Goal: Task Accomplishment & Management: Complete application form

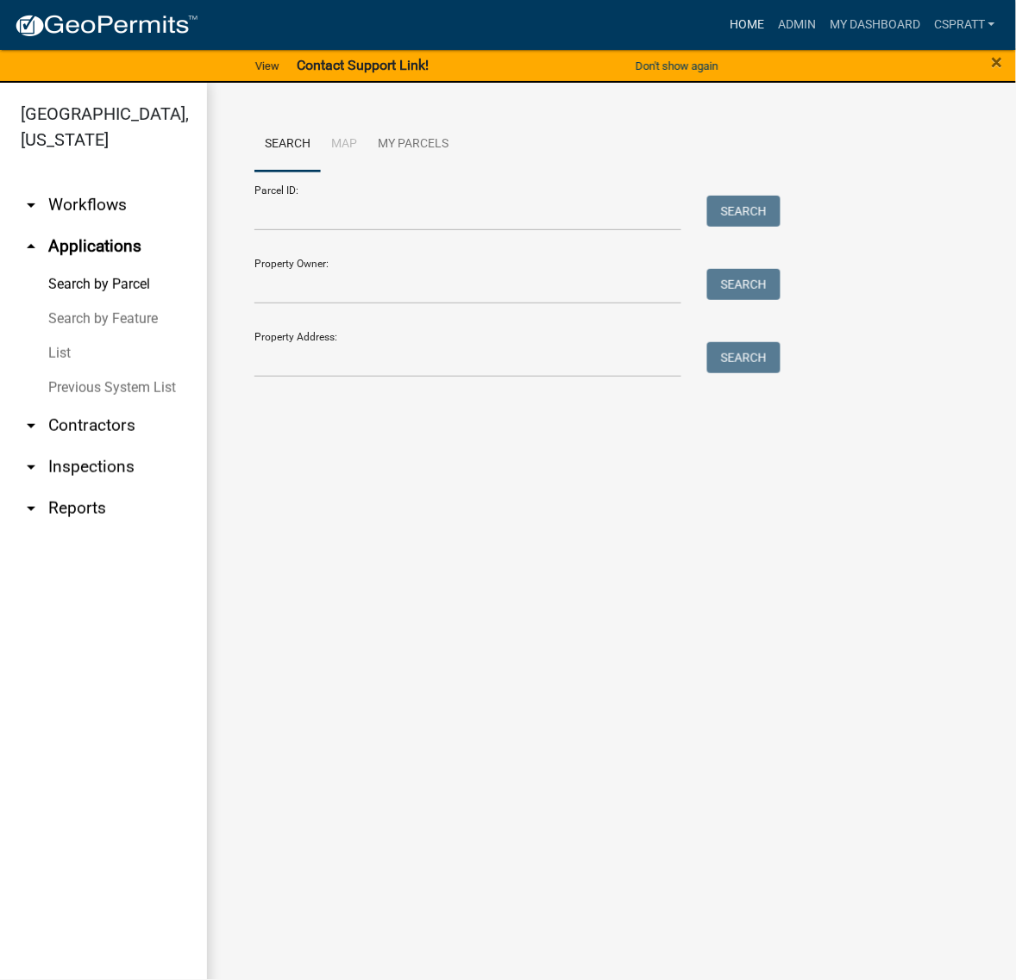
click at [722, 19] on link "Home" at bounding box center [746, 25] width 48 height 33
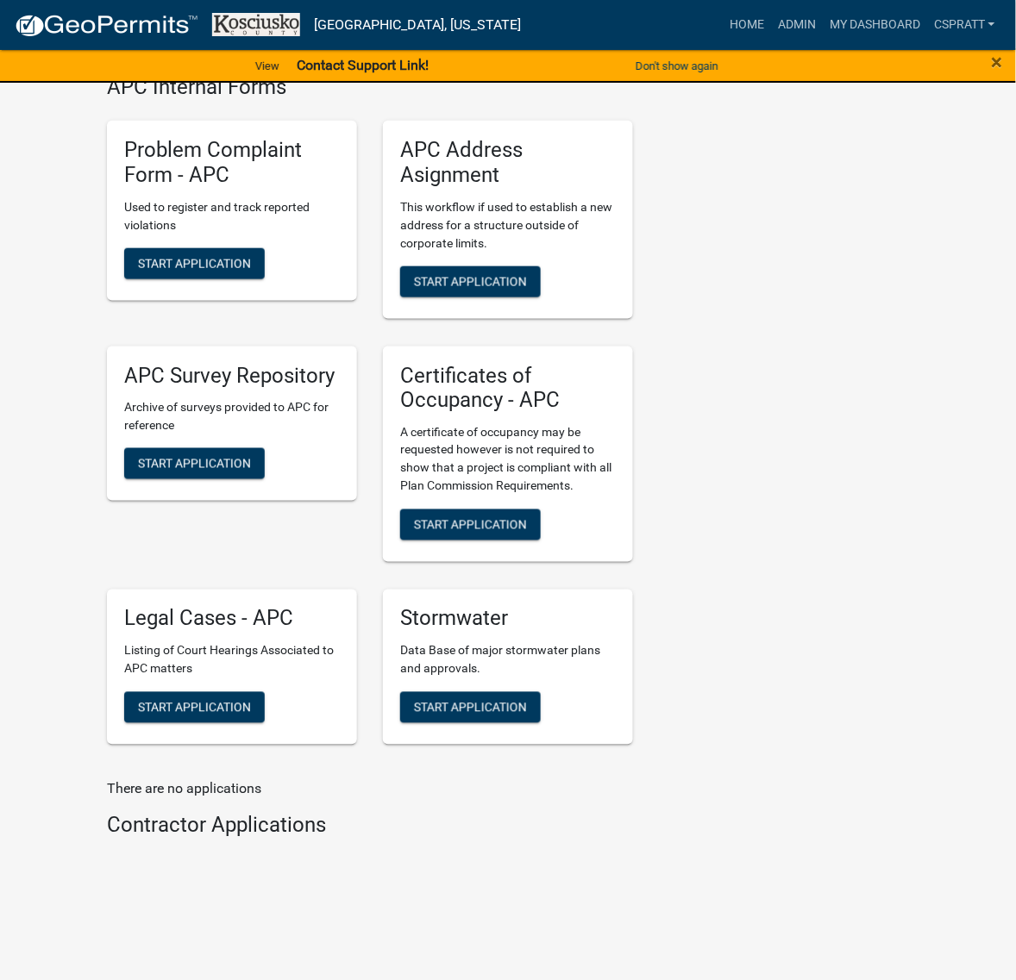
scroll to position [4634, 0]
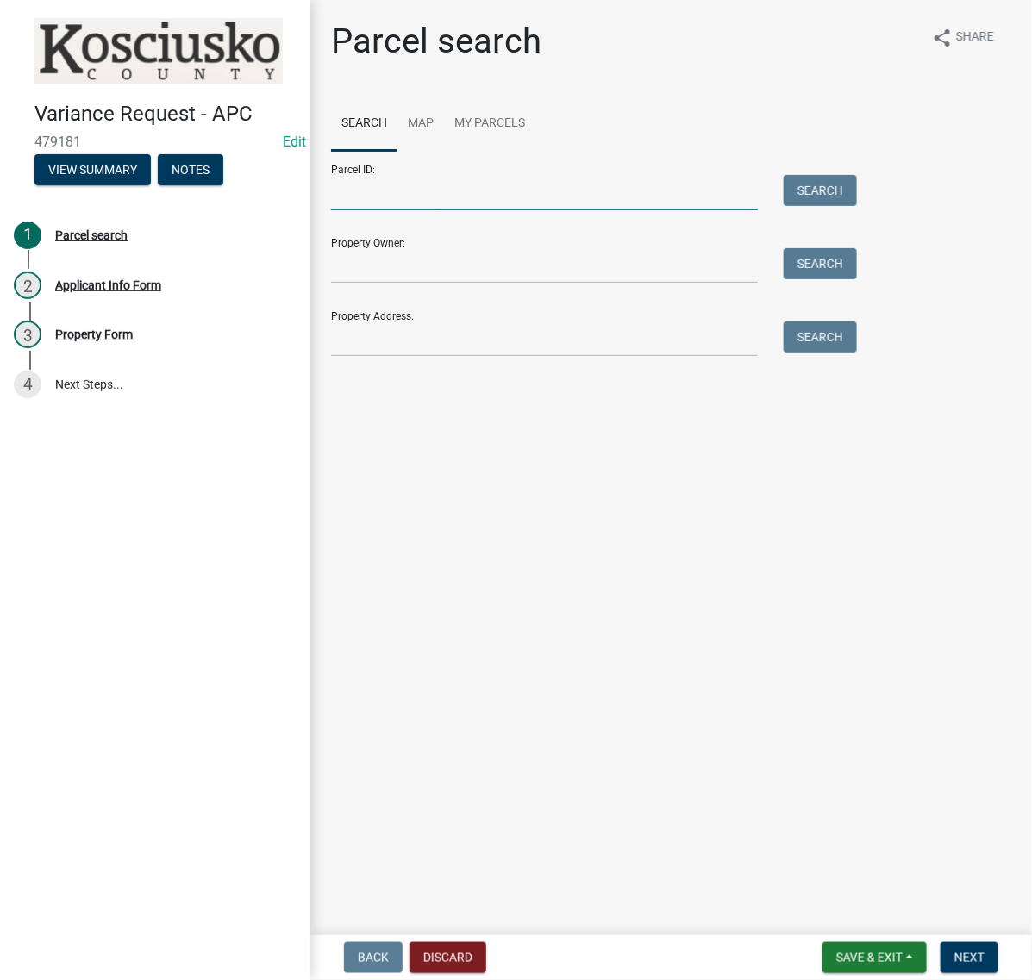
click at [392, 210] on input "Parcel ID:" at bounding box center [544, 192] width 427 height 35
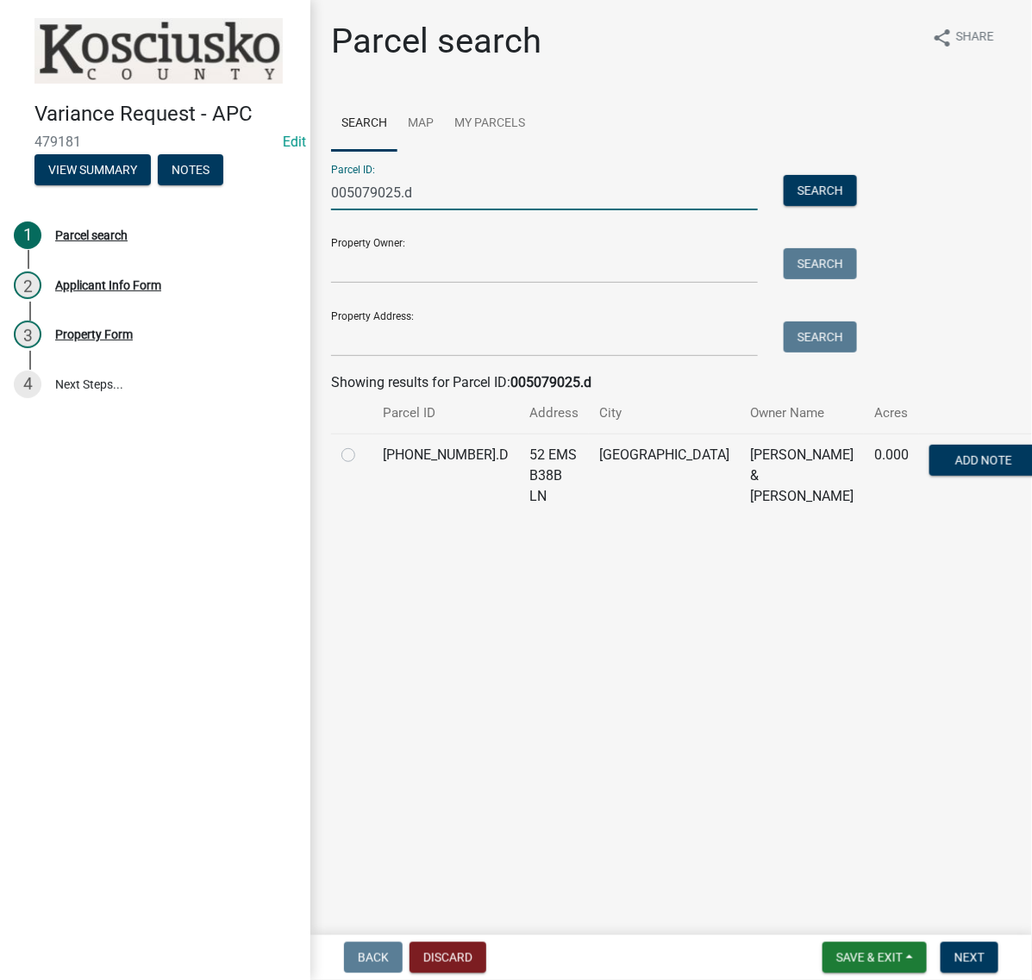
type input "005079025.d"
click at [362, 445] on label at bounding box center [362, 445] width 0 height 0
click at [362, 456] on input "radio" at bounding box center [367, 450] width 11 height 11
radio input "true"
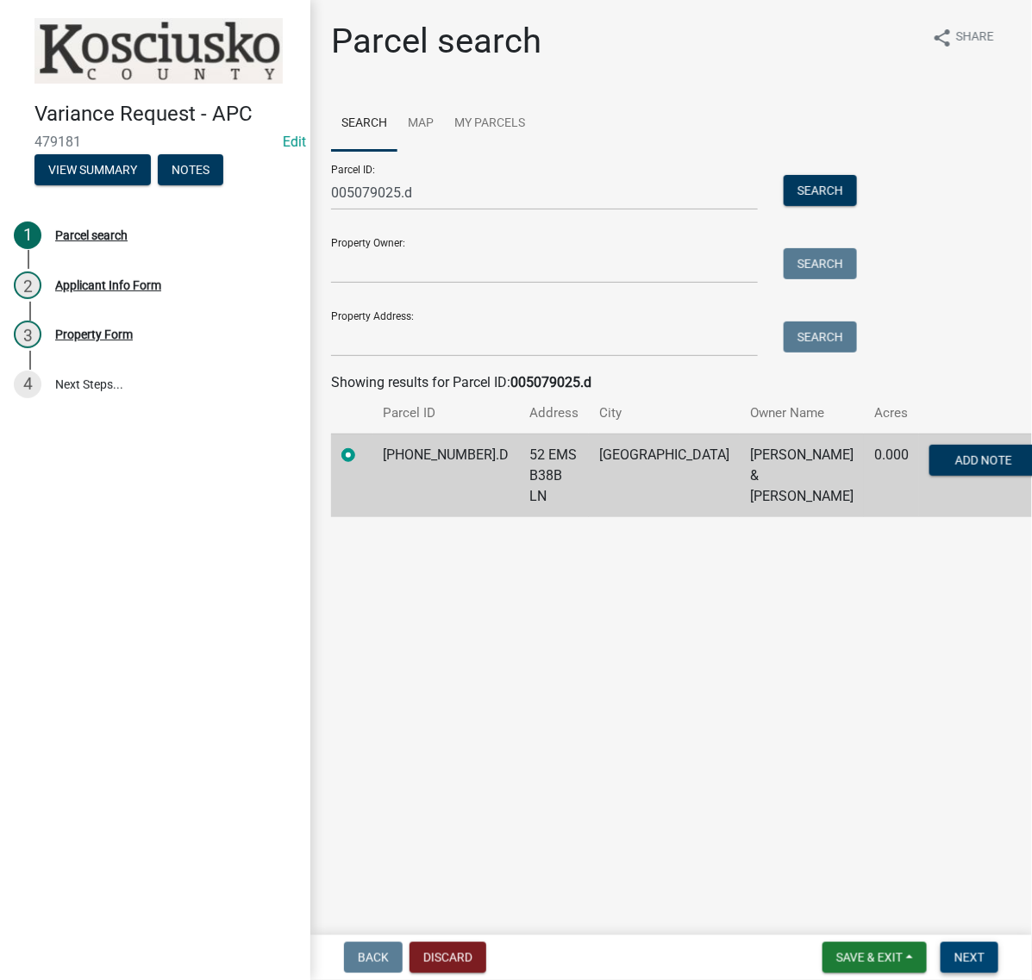
click at [958, 951] on span "Next" at bounding box center [969, 958] width 30 height 14
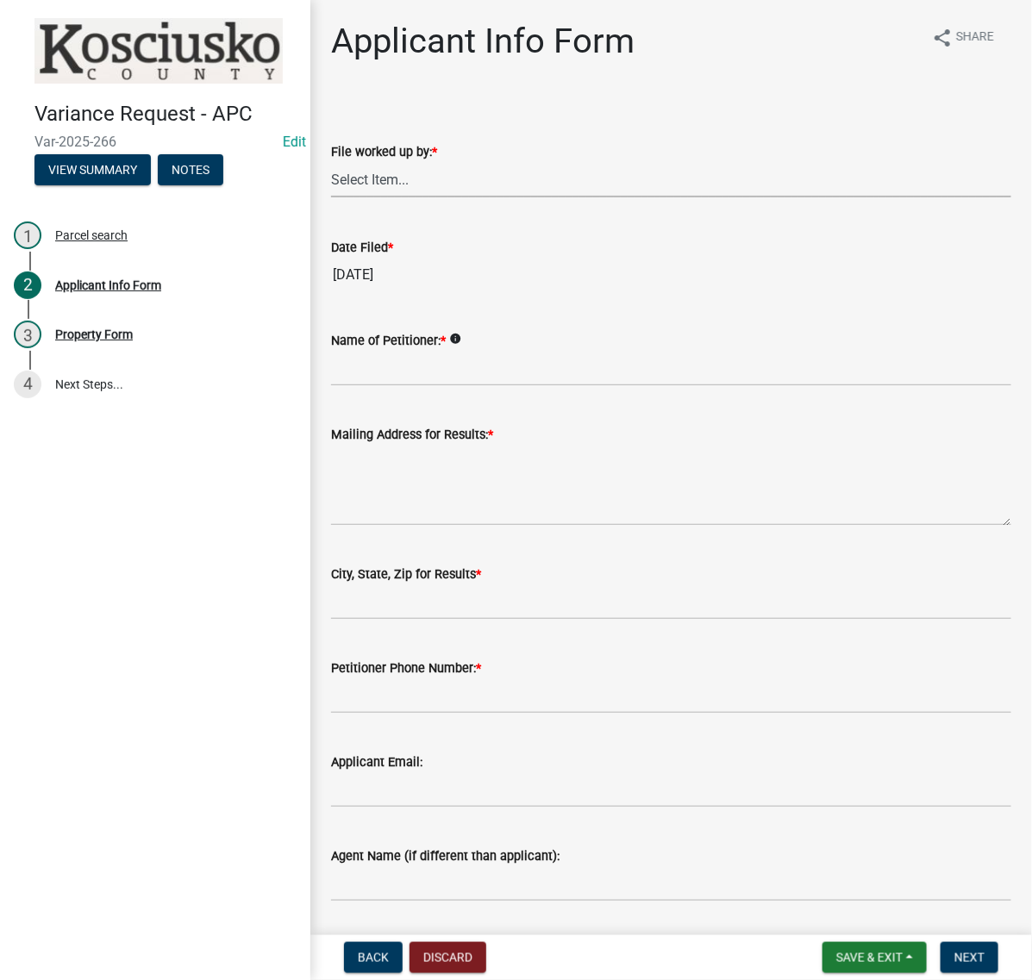
click at [403, 197] on select "Select Item... MMS LT AT CS [PERSON_NAME]" at bounding box center [671, 179] width 680 height 35
click at [336, 197] on select "Select Item... MMS LT AT CS [PERSON_NAME]" at bounding box center [671, 179] width 680 height 35
select select "c872cdc8-ca01-49f1-a213-e4b05fa58cd2"
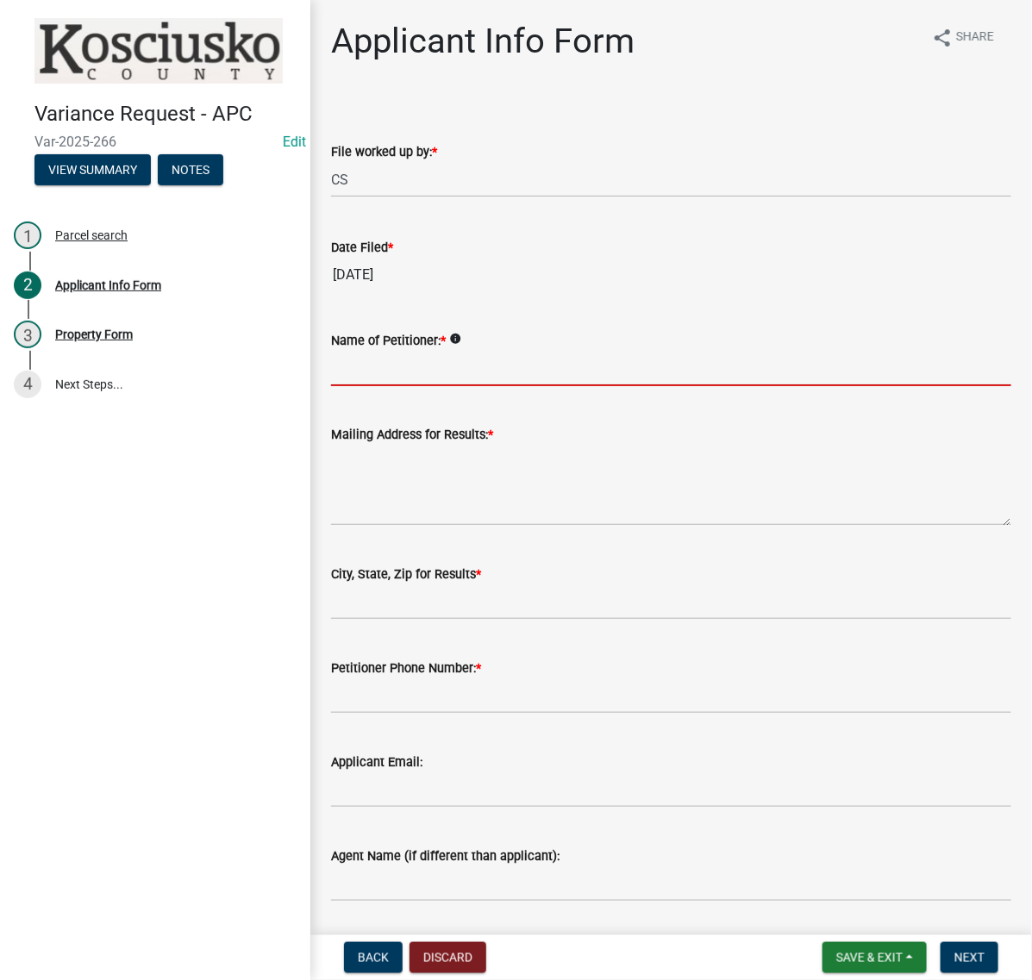
click at [381, 386] on input "Name of Petitioner: *" at bounding box center [671, 368] width 680 height 35
type input "e"
type input "[PERSON_NAME]"
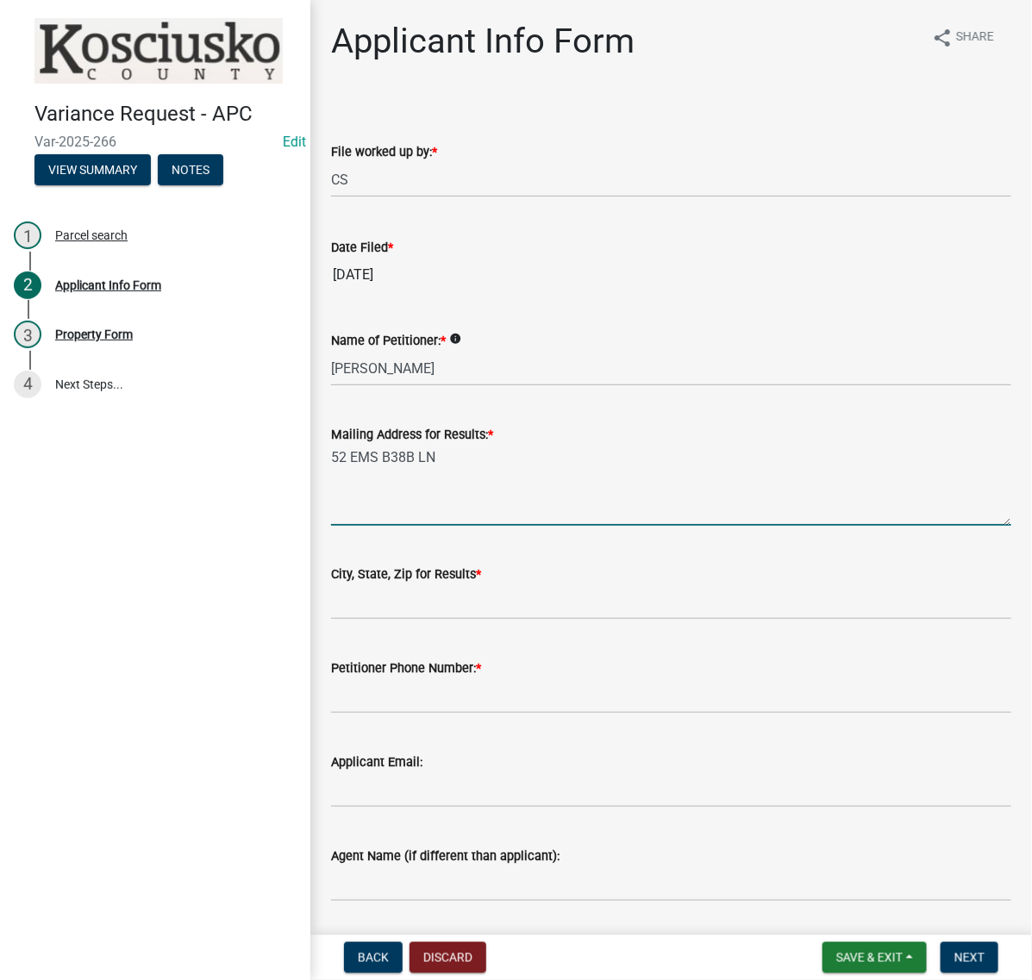
type textarea "52 EMS B38B LN"
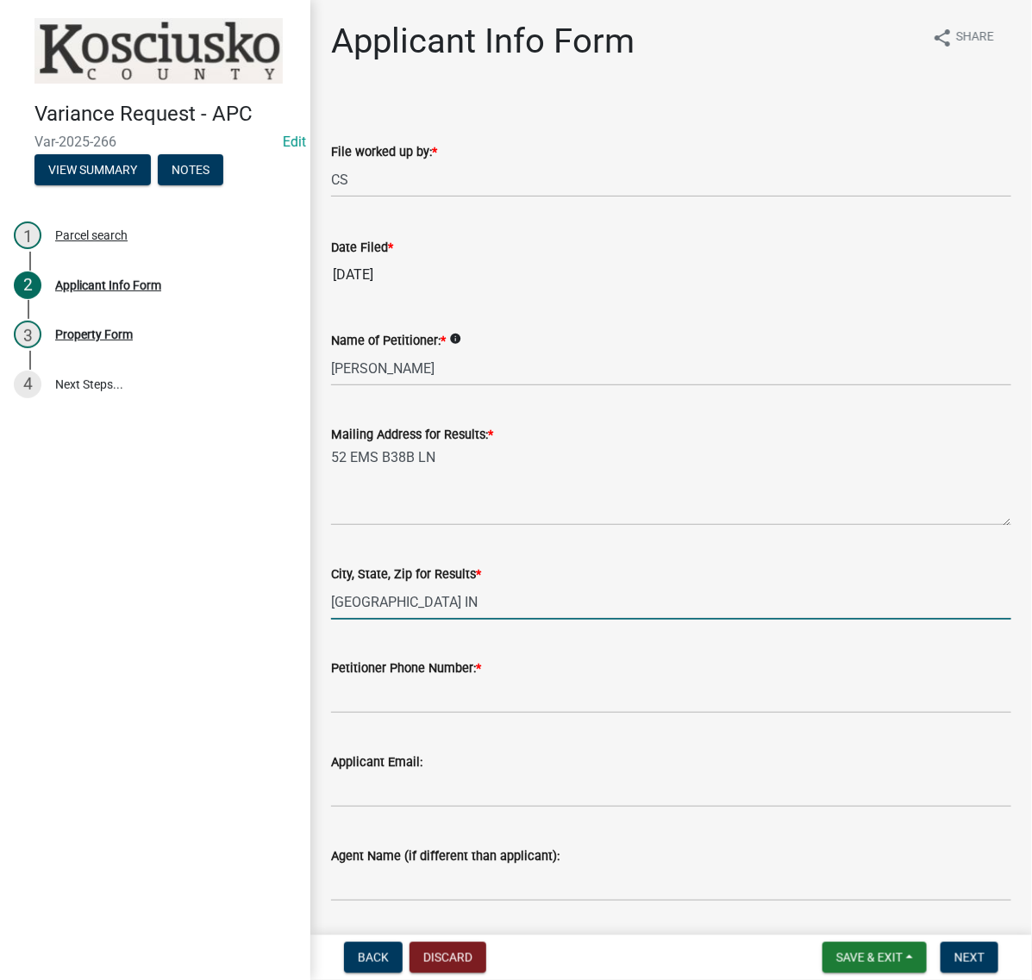
type input "[GEOGRAPHIC_DATA] IN 46538"
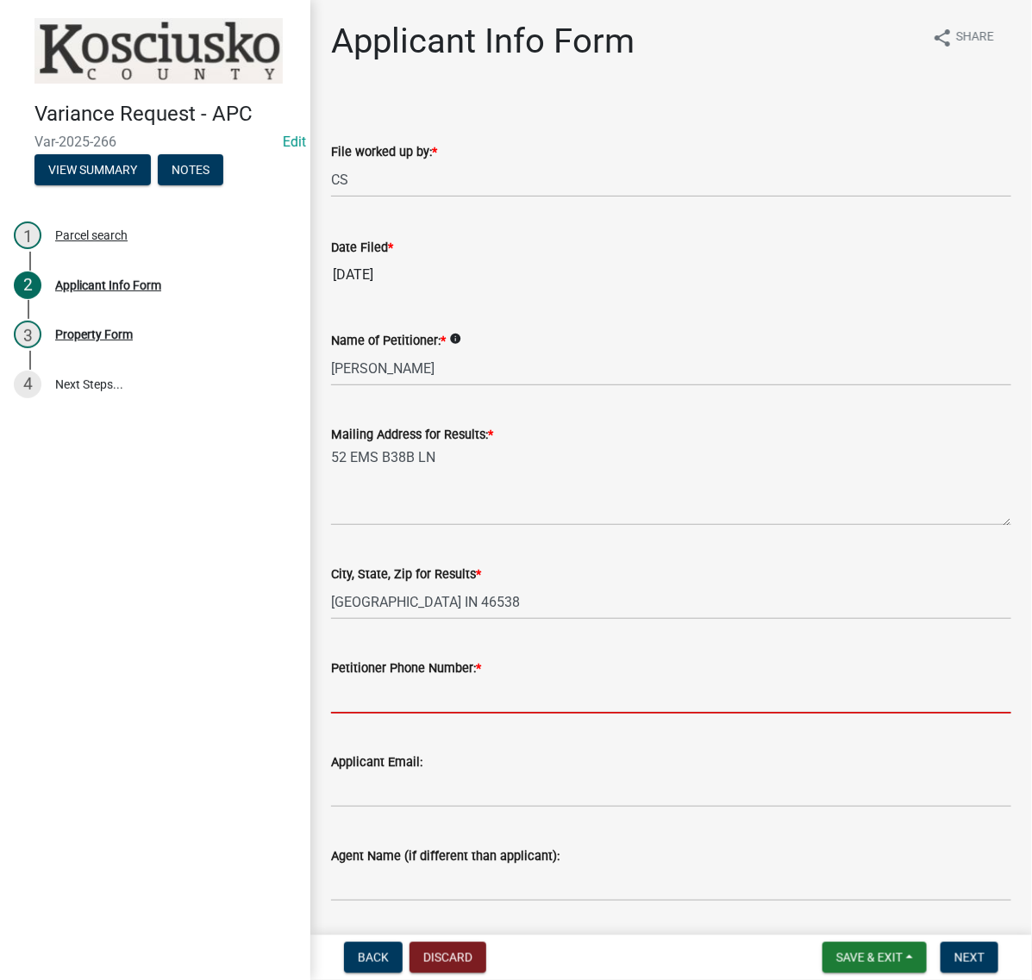
click at [505, 714] on input "Petitioner Phone Number: *" at bounding box center [671, 695] width 680 height 35
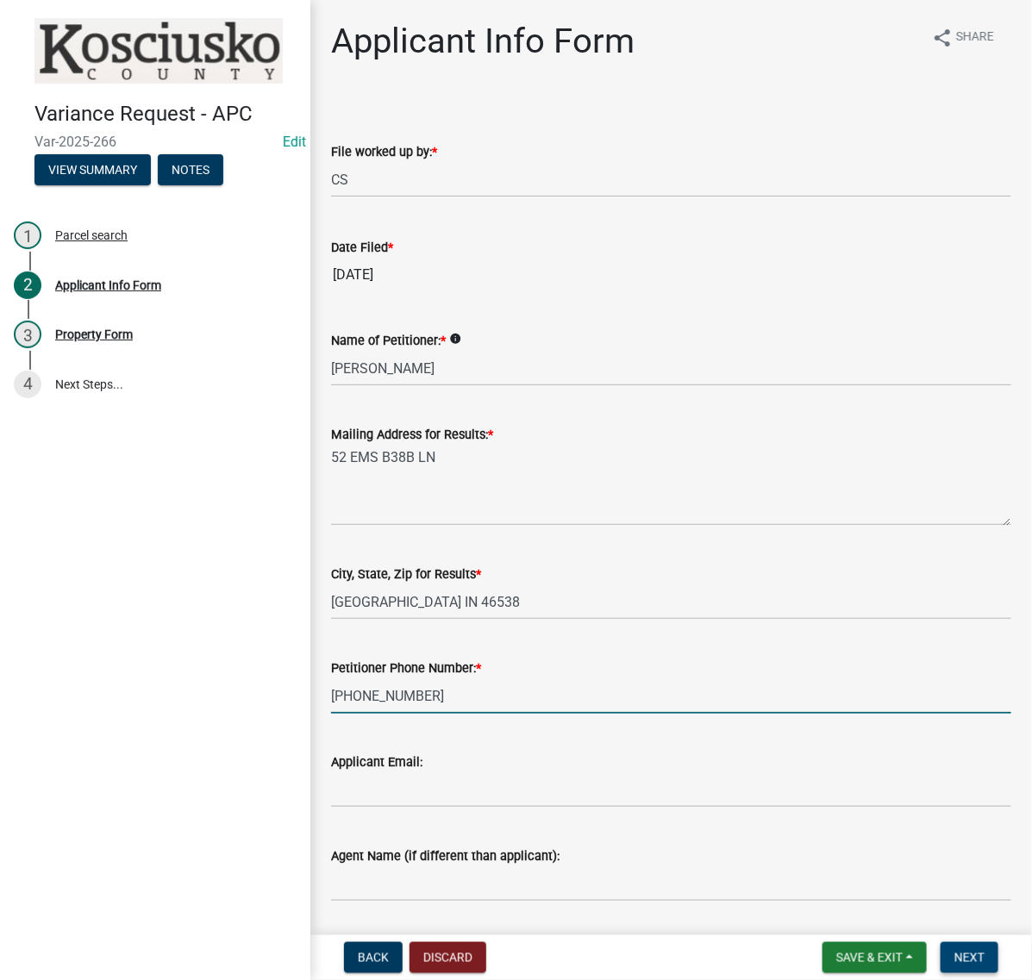
type input "[PHONE_NUMBER]"
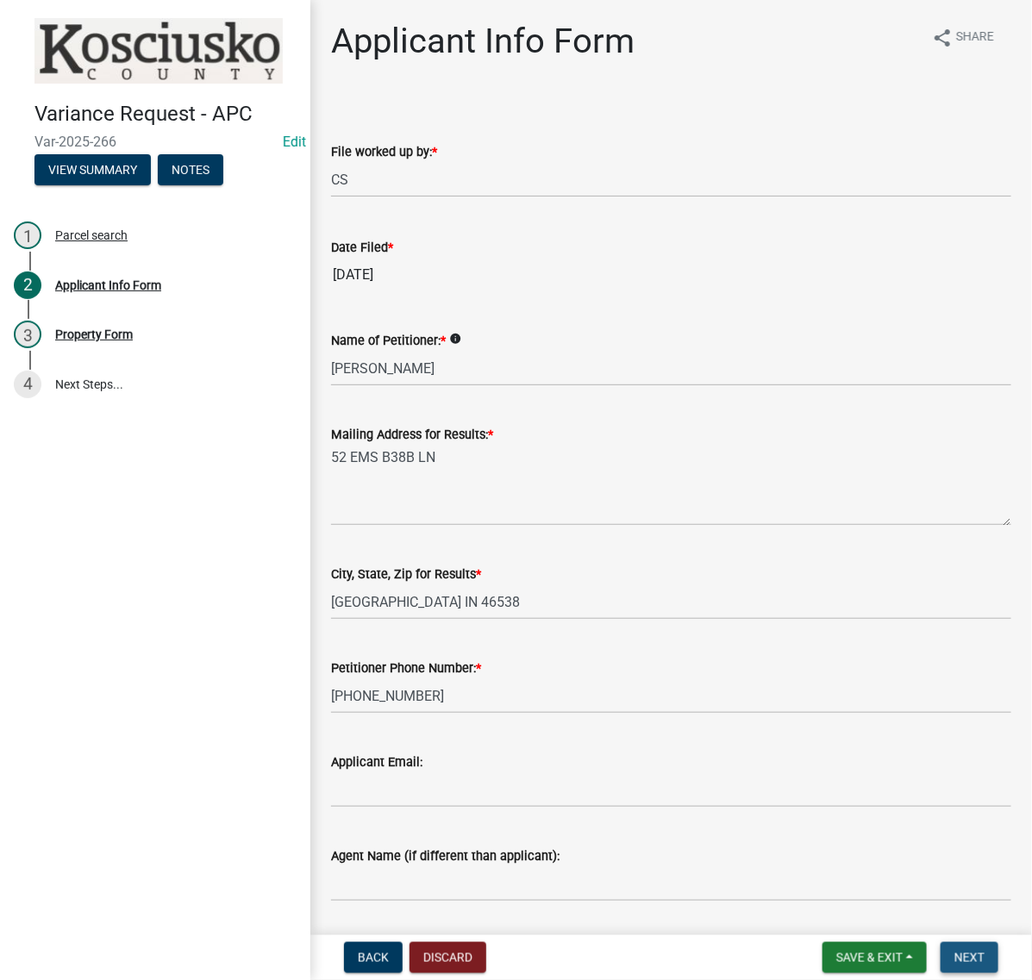
click at [984, 953] on button "Next" at bounding box center [970, 957] width 58 height 31
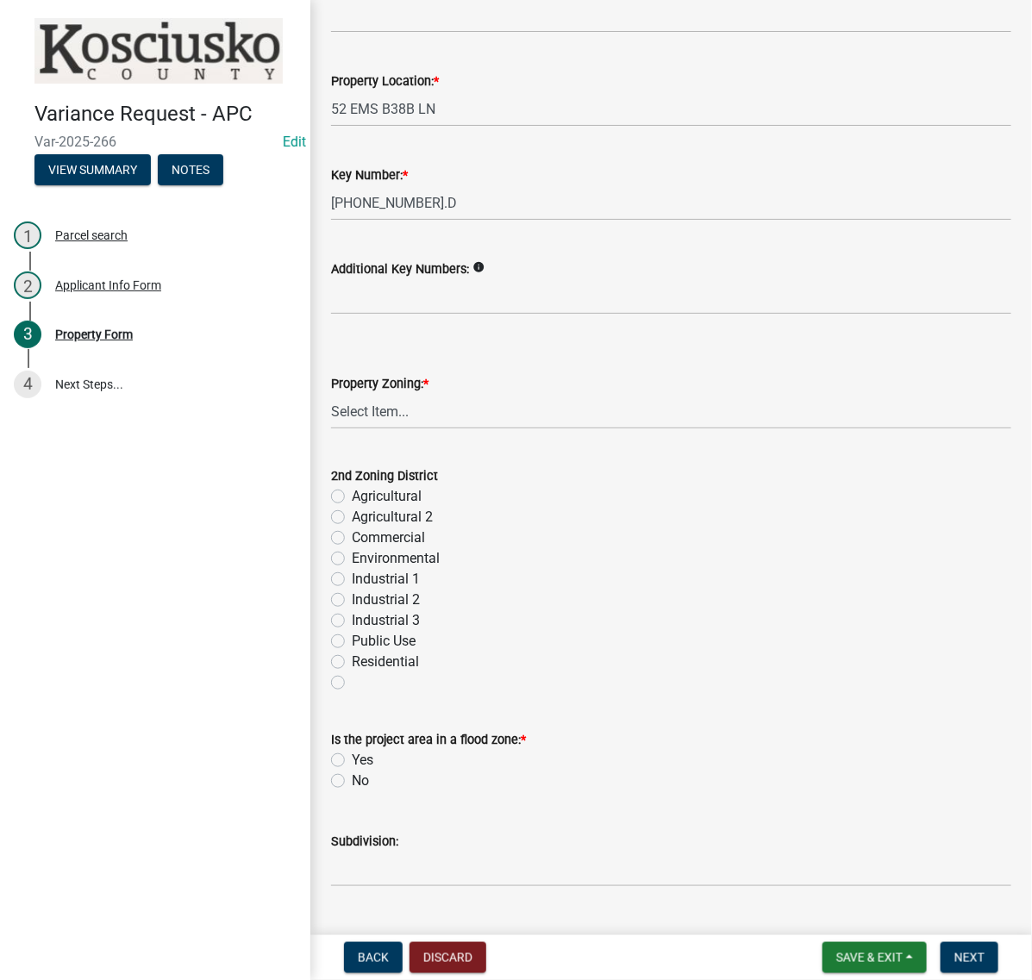
scroll to position [431, 0]
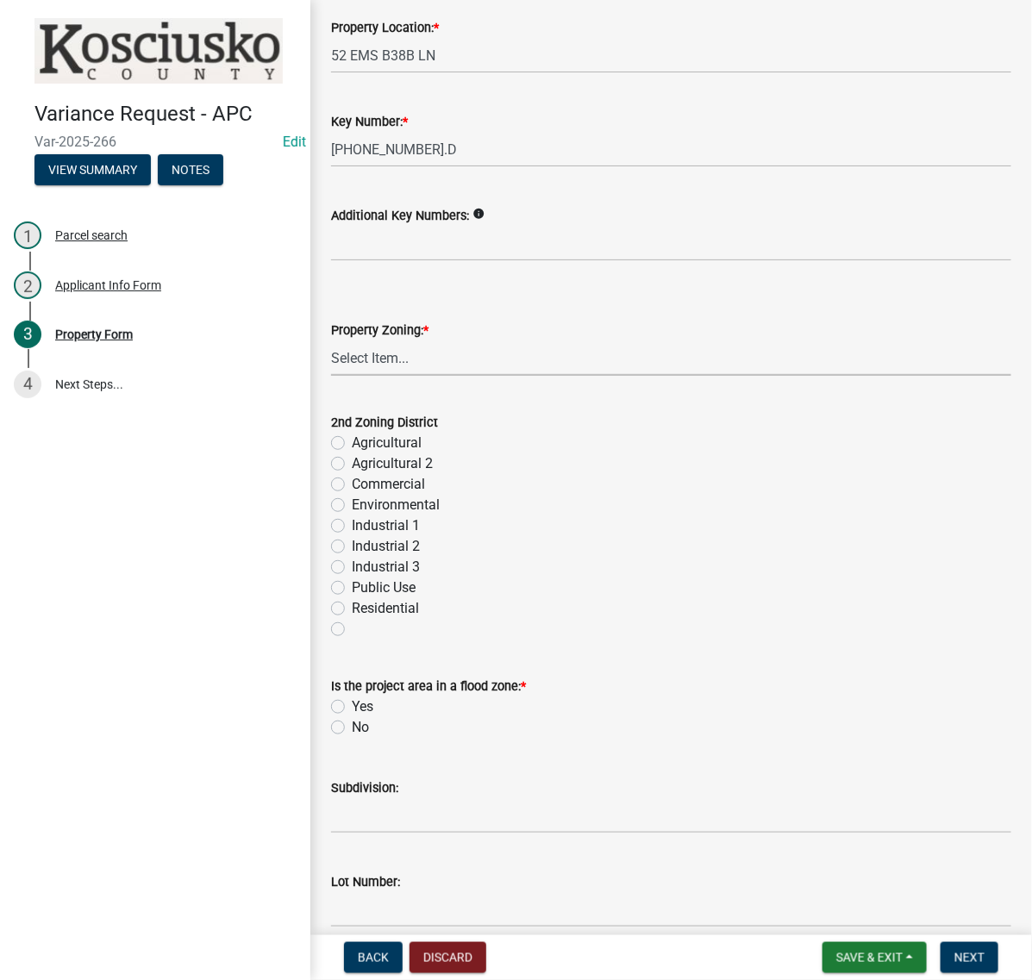
click at [395, 376] on select "Select Item... Agricultural Agricultural 2 Commercial Environmental Industrial …" at bounding box center [671, 358] width 680 height 35
click at [336, 376] on select "Select Item... Agricultural Agricultural 2 Commercial Environmental Industrial …" at bounding box center [671, 358] width 680 height 35
select select "1146270b-2111-4e23-bf7f-74ce85cf7041"
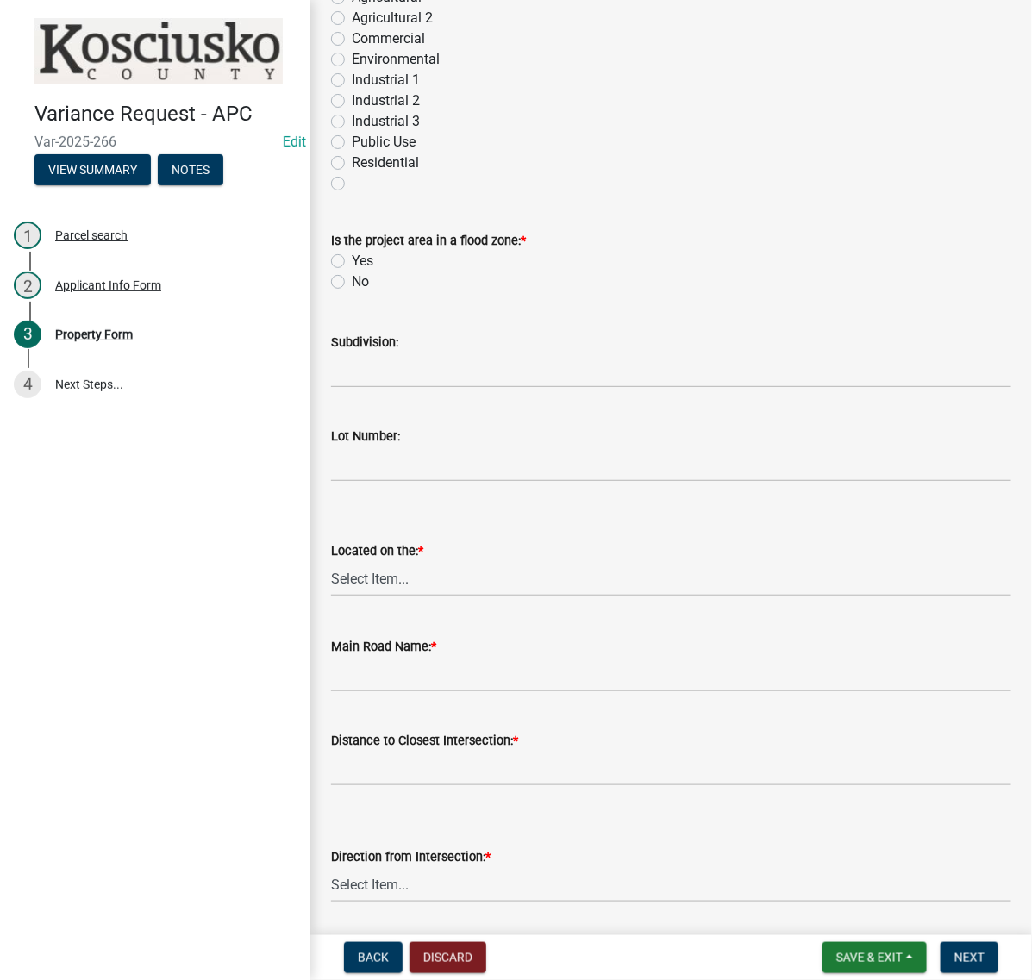
scroll to position [970, 0]
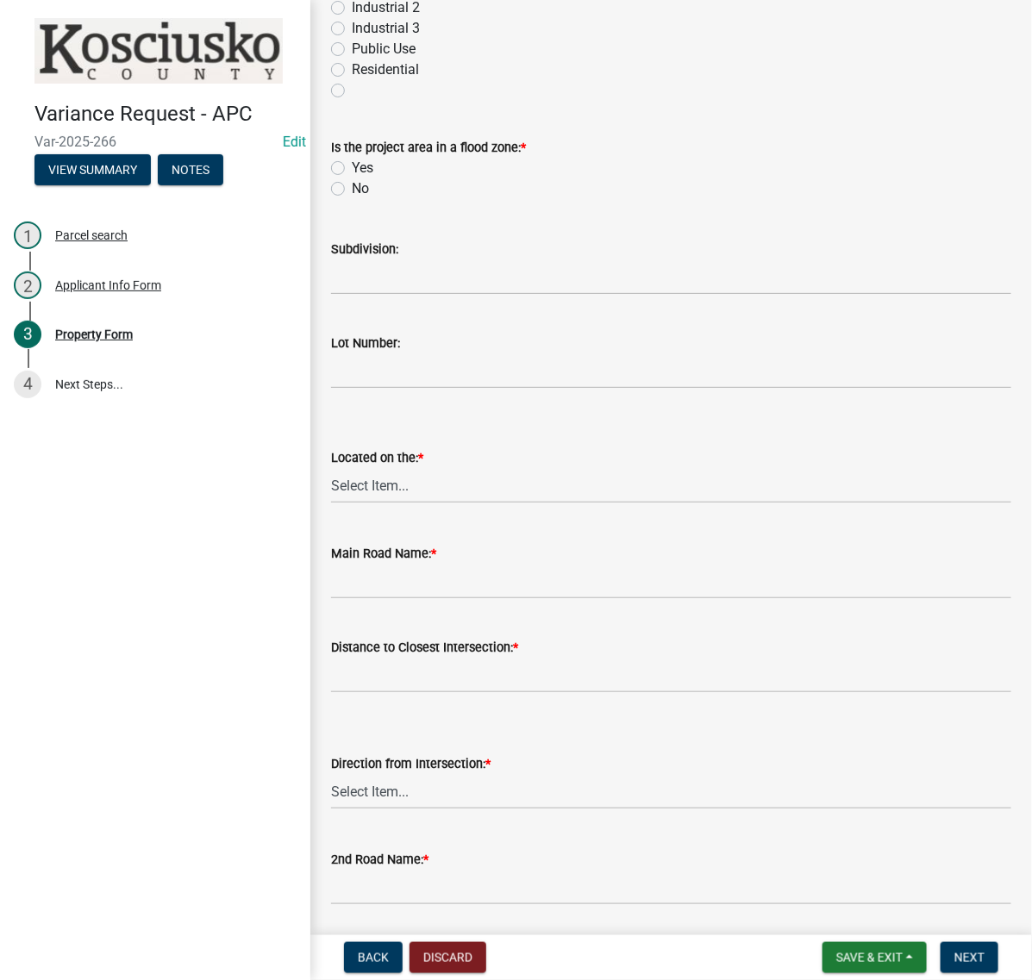
click at [352, 178] on label "Yes" at bounding box center [363, 168] width 22 height 21
click at [352, 169] on input "Yes" at bounding box center [357, 163] width 11 height 11
radio input "true"
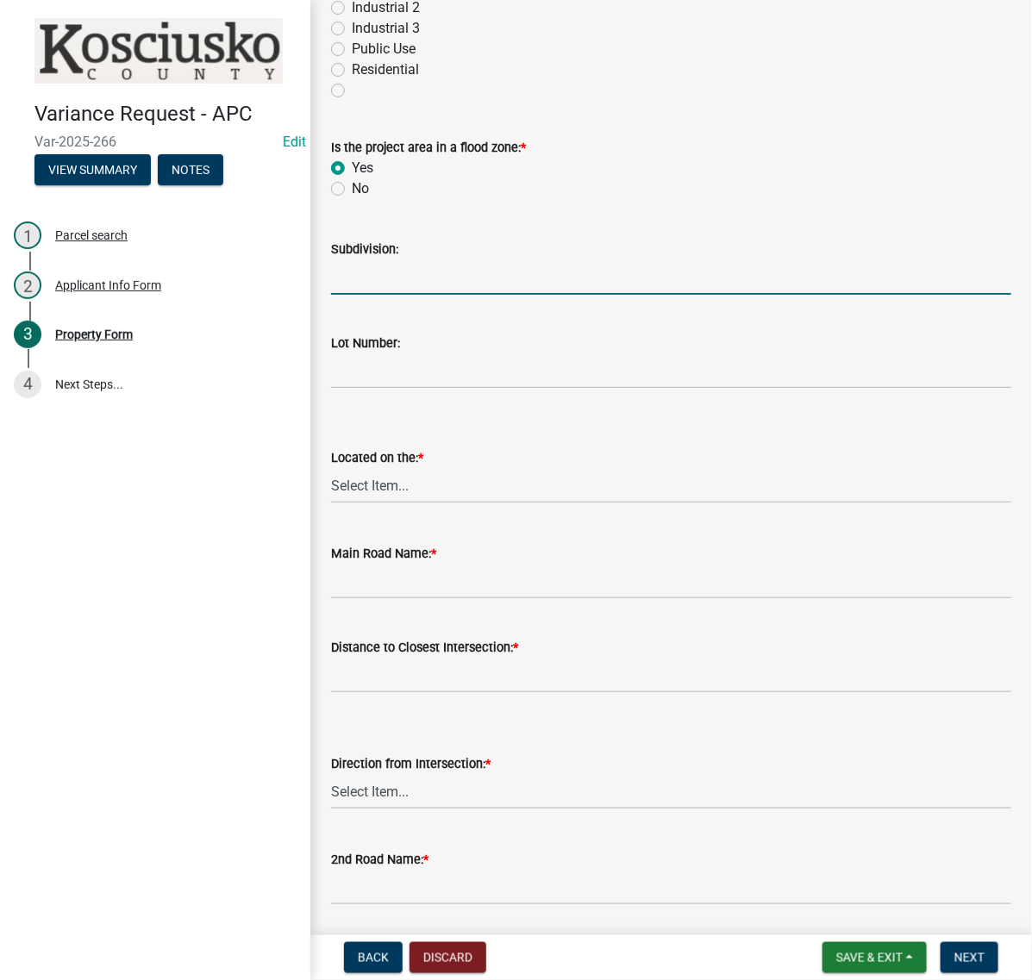
click at [385, 295] on input "Subdivision:" at bounding box center [671, 277] width 680 height 35
type input "LOOKOUT POINT"
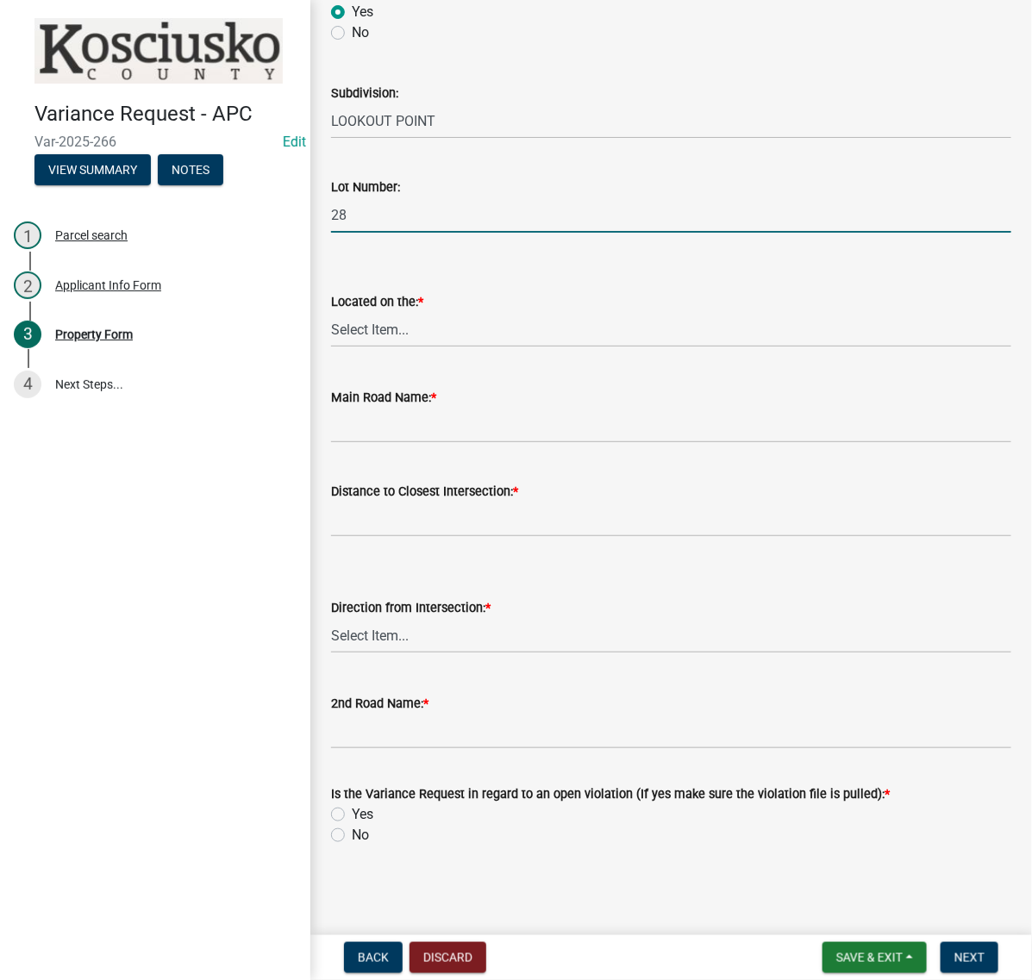
scroll to position [1293, 0]
type input "28"
click at [397, 347] on select "Select Item... North Northeast Northwest South Southeast Southwest [GEOGRAPHIC_…" at bounding box center [671, 329] width 680 height 35
click at [336, 347] on select "Select Item... North Northeast Northwest South Southeast Southwest [GEOGRAPHIC_…" at bounding box center [671, 329] width 680 height 35
select select "8b1f3daa-bfc5-44b2-8a32-1c0ecfec0e82"
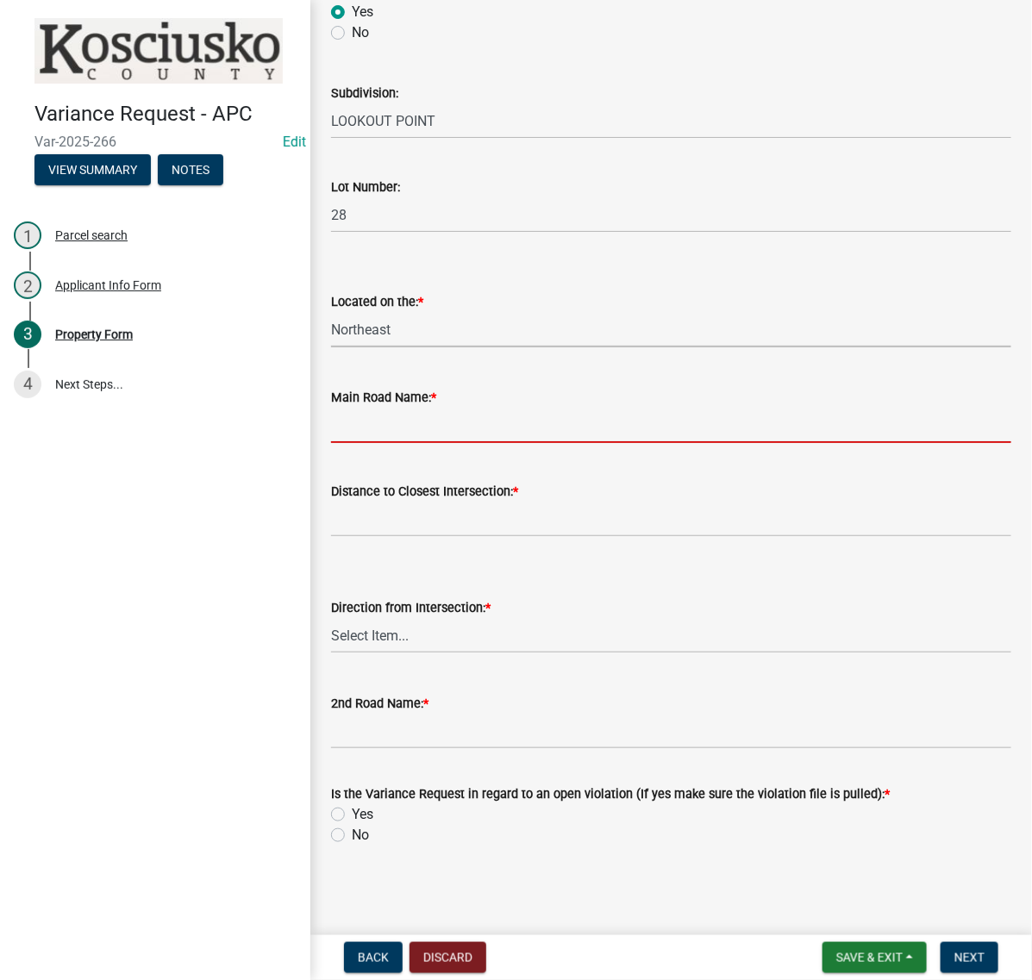
drag, startPoint x: 399, startPoint y: 640, endPoint x: 393, endPoint y: 631, distance: 10.5
click at [399, 443] on input "Main Road Name: *" at bounding box center [671, 425] width 680 height 35
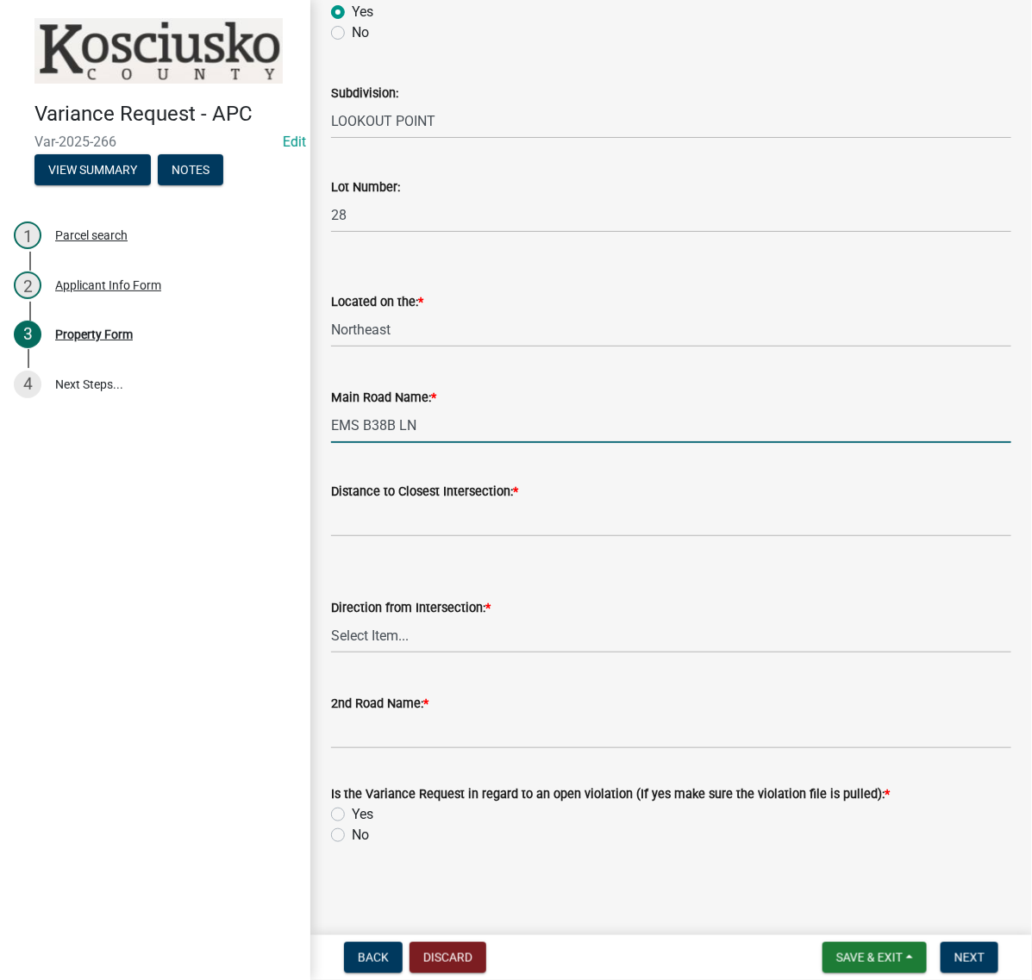
type input "EMS B38B LN"
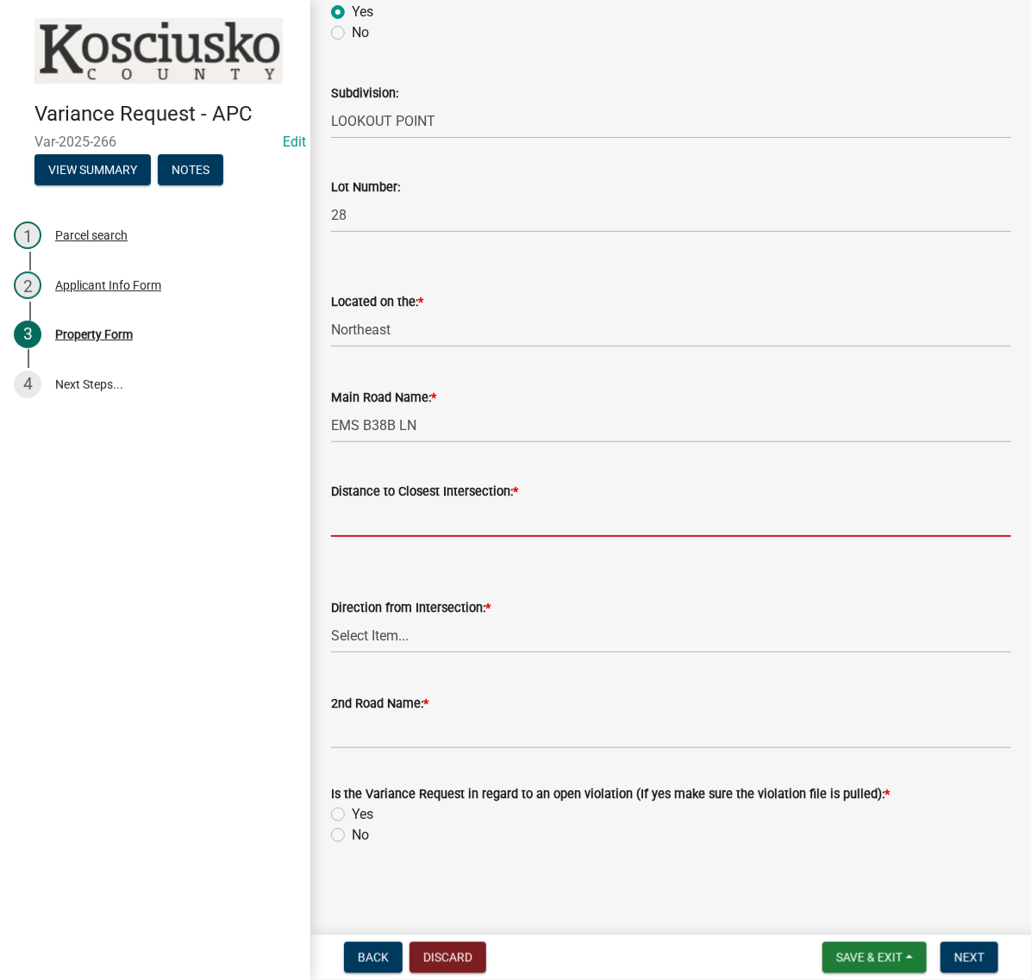
click at [352, 537] on input "text" at bounding box center [671, 519] width 680 height 35
type input "400"
click at [380, 653] on select "Select Item... North Northeast Northwest South Southeast Southwest [GEOGRAPHIC_…" at bounding box center [671, 635] width 680 height 35
click at [336, 653] on select "Select Item... North Northeast Northwest South Southeast Southwest [GEOGRAPHIC_…" at bounding box center [671, 635] width 680 height 35
select select "cfa04aa3-54af-4fa3-ad31-ac65a78d0644"
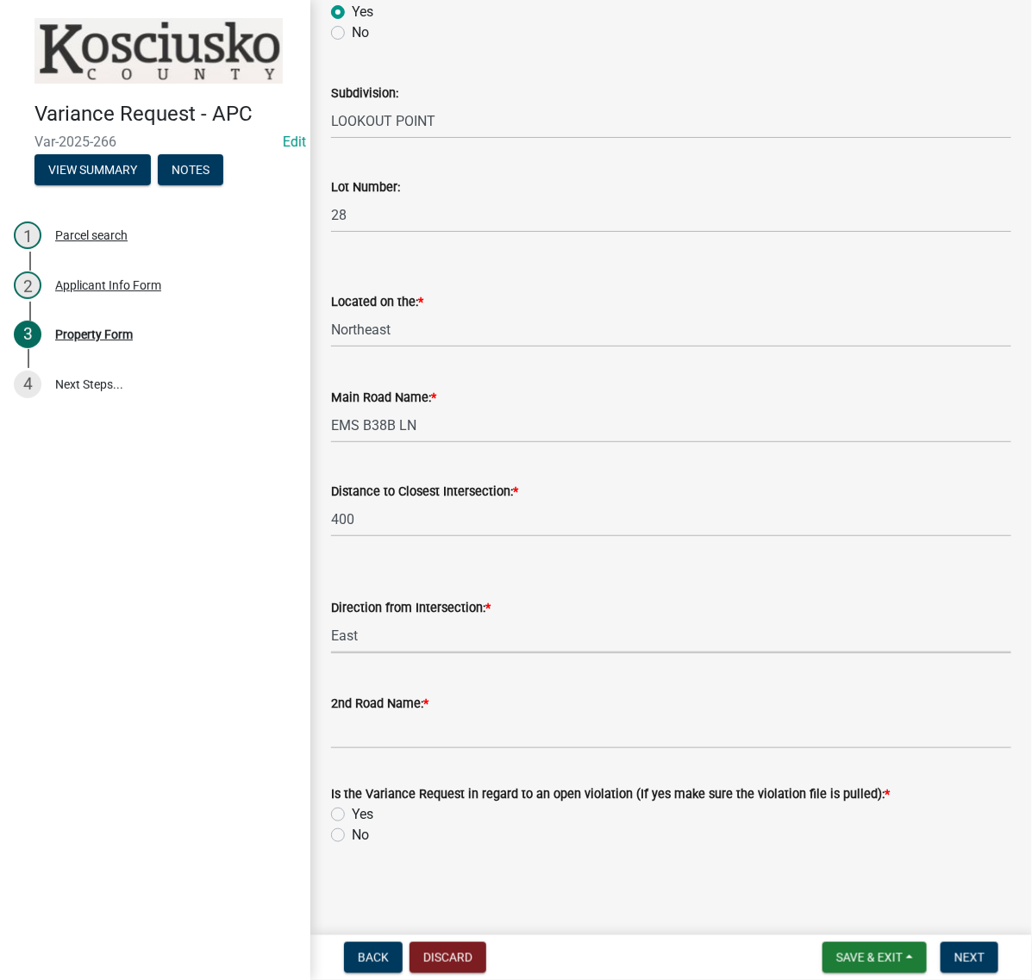
scroll to position [1630, 0]
click at [362, 714] on input "2nd Road Name: *" at bounding box center [671, 731] width 680 height 35
drag, startPoint x: 407, startPoint y: 678, endPoint x: 431, endPoint y: 691, distance: 27.4
click at [411, 714] on input "EMS B387 LN" at bounding box center [671, 731] width 680 height 35
type input "EMS B38 LN"
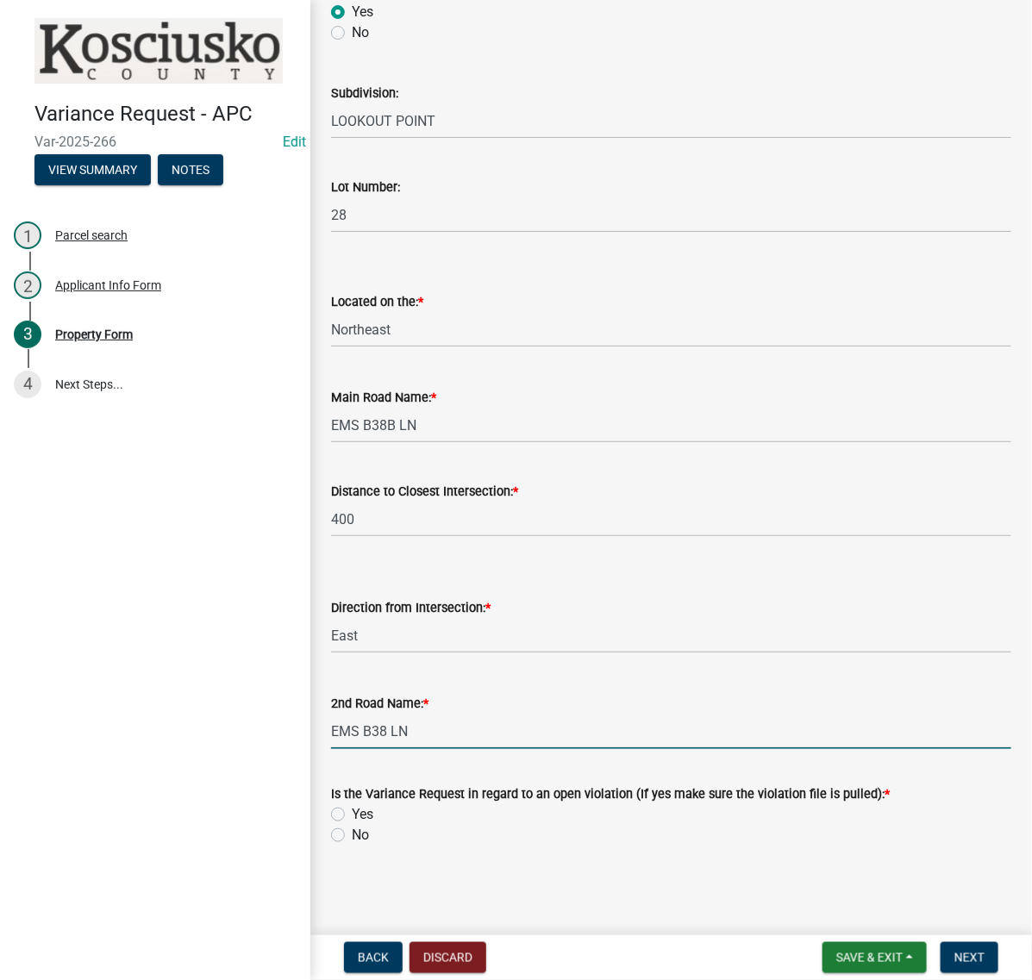
click at [352, 825] on label "No" at bounding box center [360, 835] width 17 height 21
click at [352, 825] on input "No" at bounding box center [357, 830] width 11 height 11
radio input "true"
click at [954, 951] on span "Next" at bounding box center [969, 958] width 30 height 14
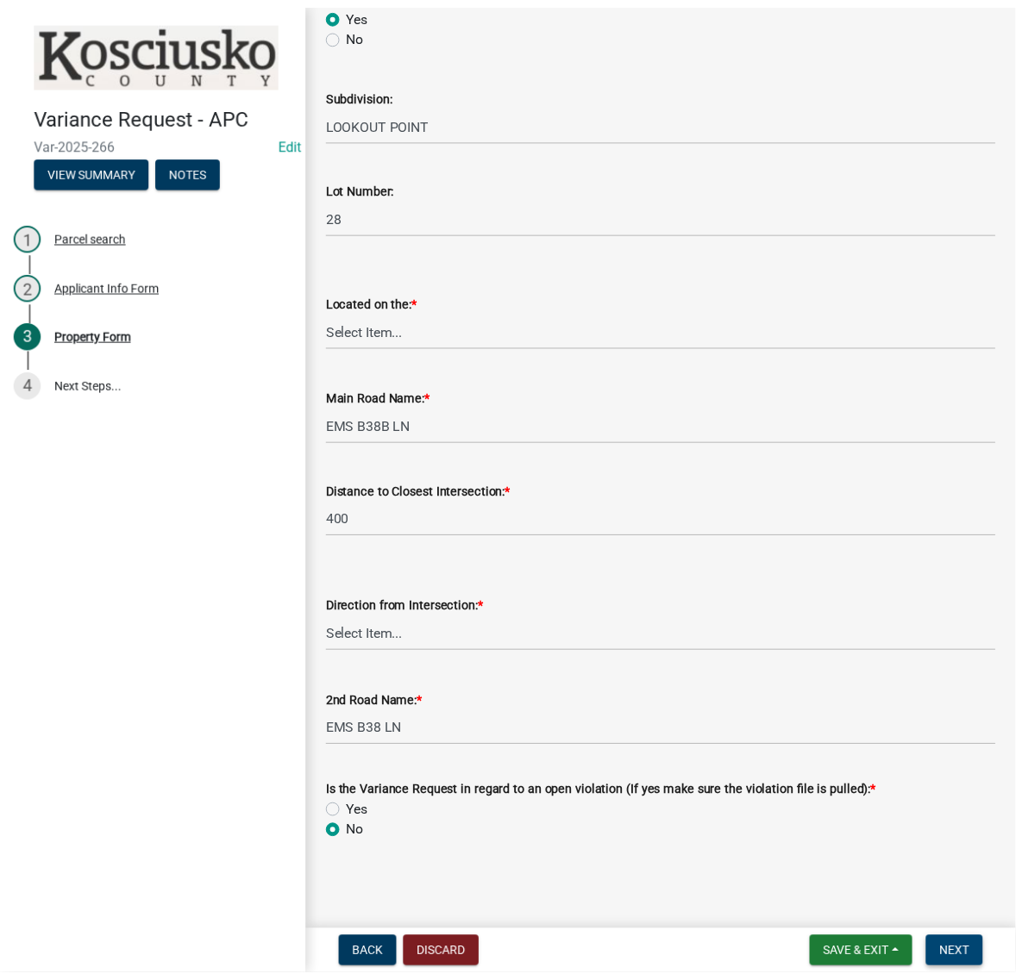
scroll to position [0, 0]
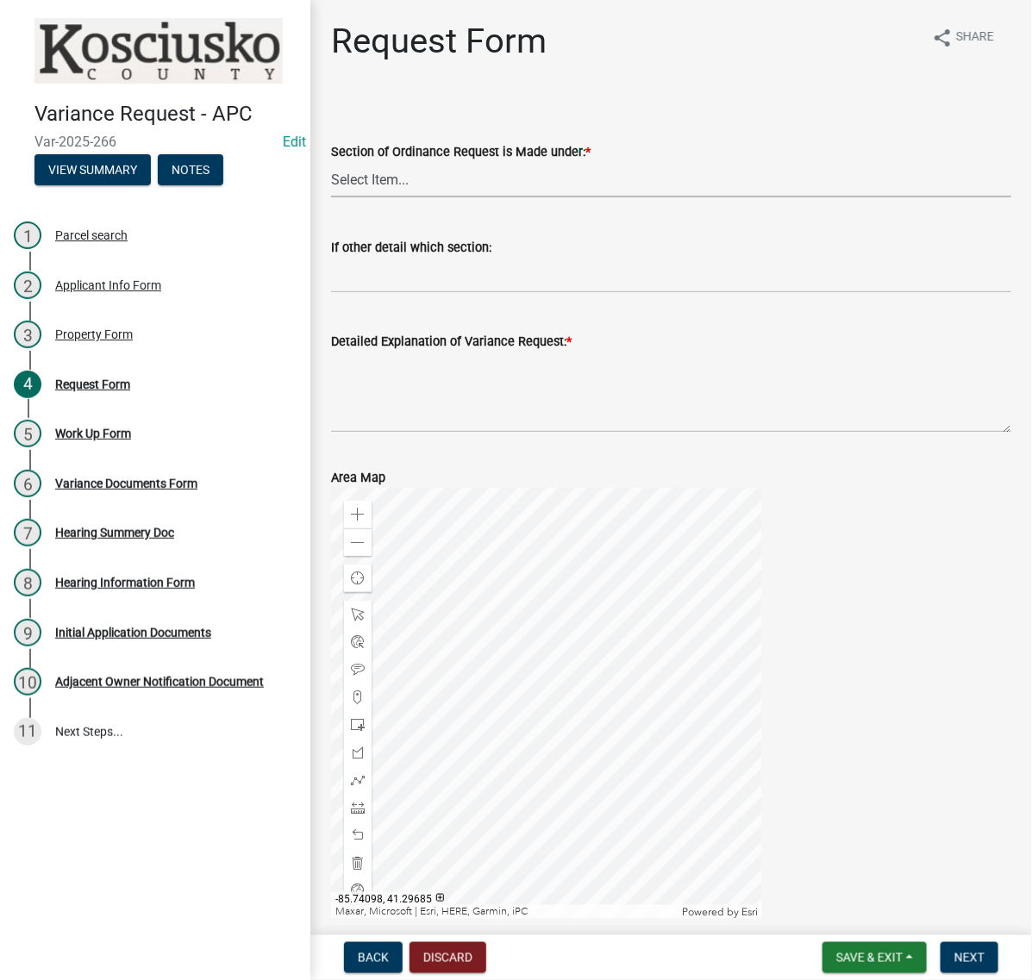
click at [483, 197] on select "Select Item... 2.10 I1 Criteria 2.11 I2 Criteria I3 Criteria 2.15 Lot and Yard …" at bounding box center [671, 179] width 680 height 35
click at [336, 197] on select "Select Item... 2.10 I1 Criteria 2.11 I2 Criteria I3 Criteria 2.15 Lot and Yard …" at bounding box center [671, 179] width 680 height 35
select select "77eb12f8-2a64-4a31-bfec-9b00716b2165"
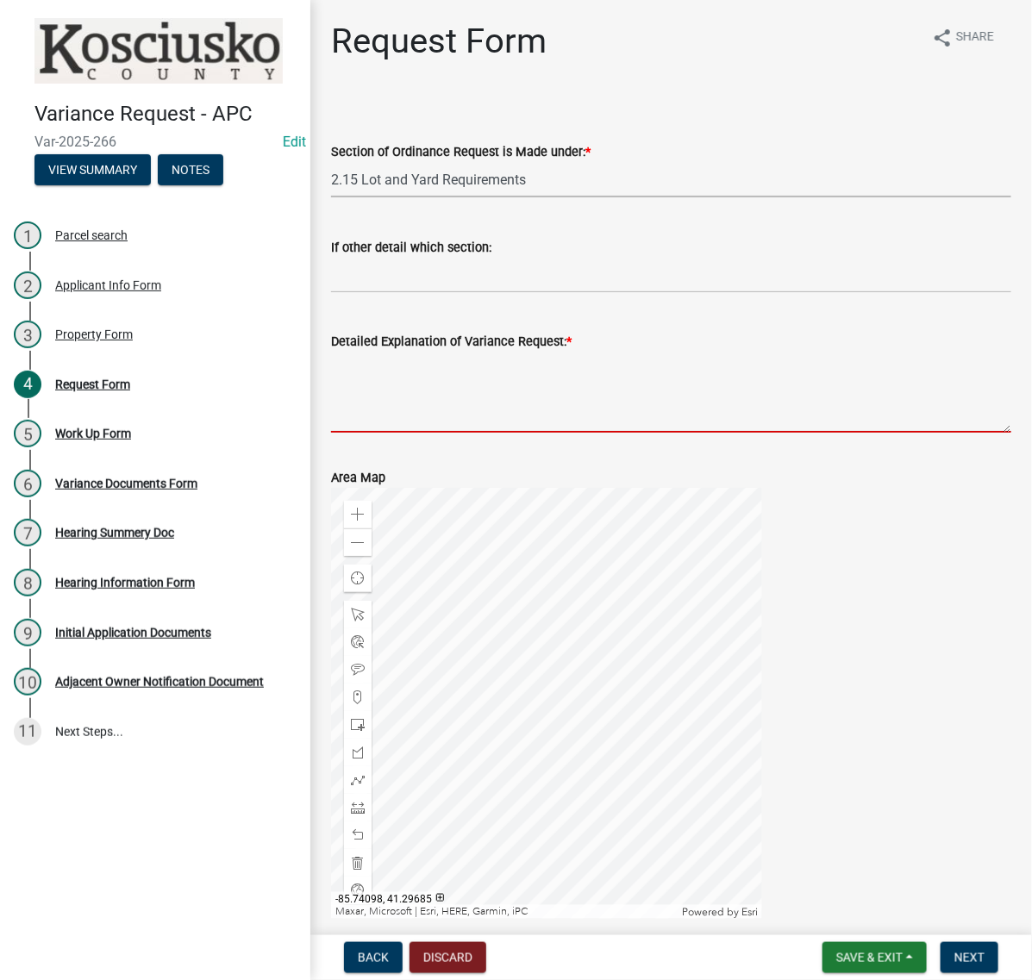
click at [425, 433] on textarea "Detailed Explanation of Variance Request: *" at bounding box center [671, 392] width 680 height 81
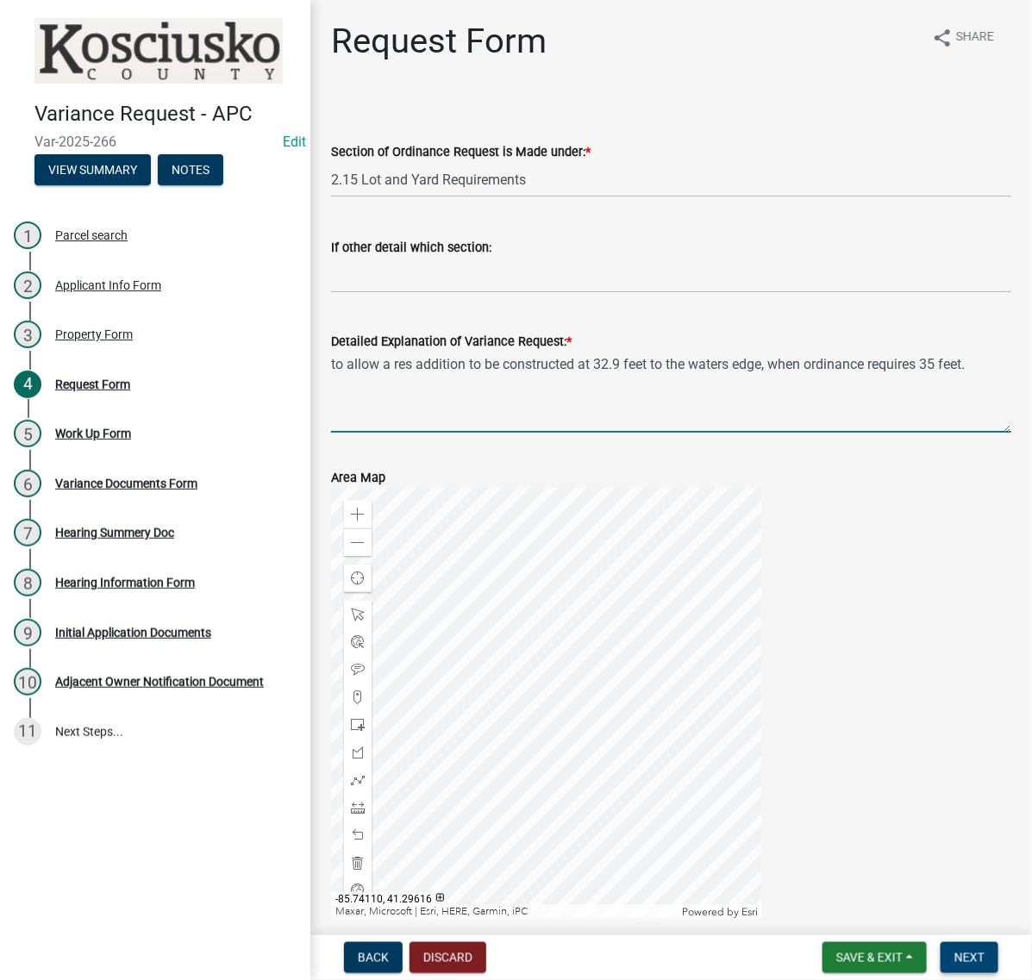
type textarea "to allow a res addition to be constructed at 32.9 feet to the waters edge, when…"
click at [979, 957] on button "Next" at bounding box center [970, 957] width 58 height 31
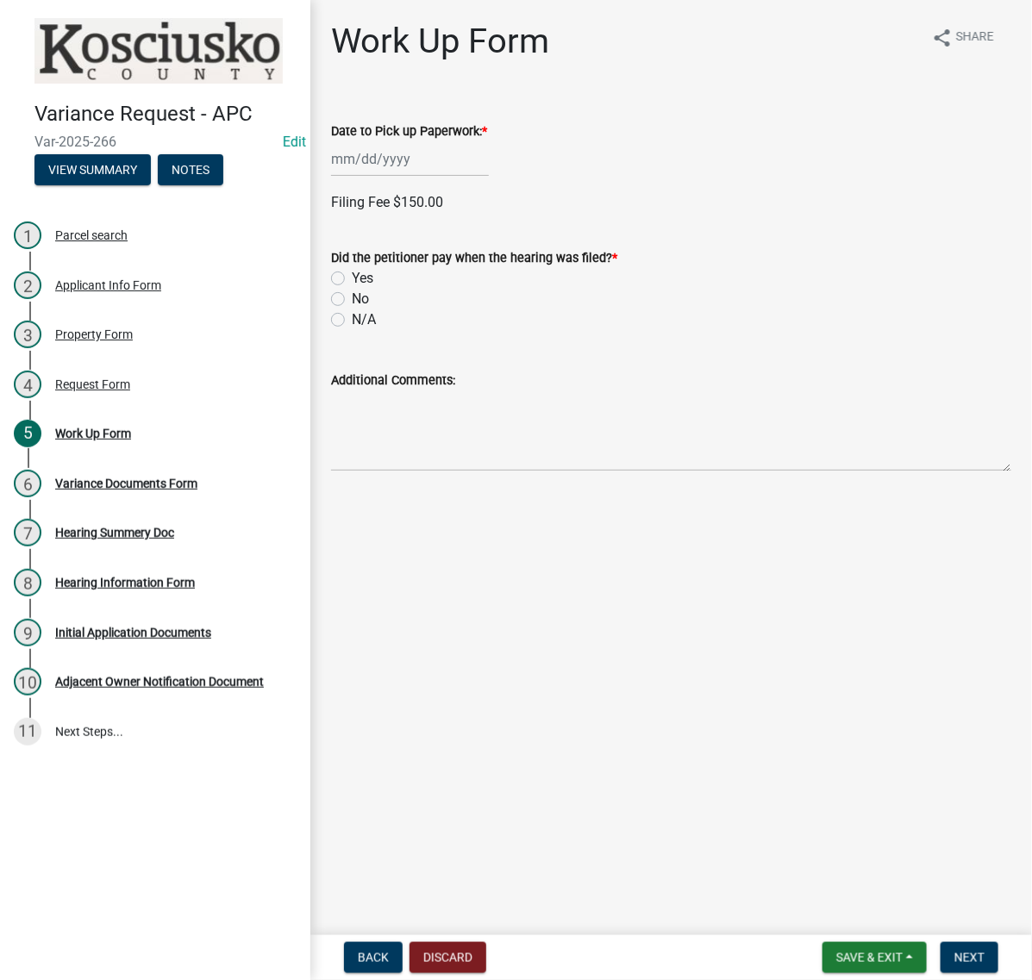
click at [428, 177] on div at bounding box center [410, 158] width 158 height 35
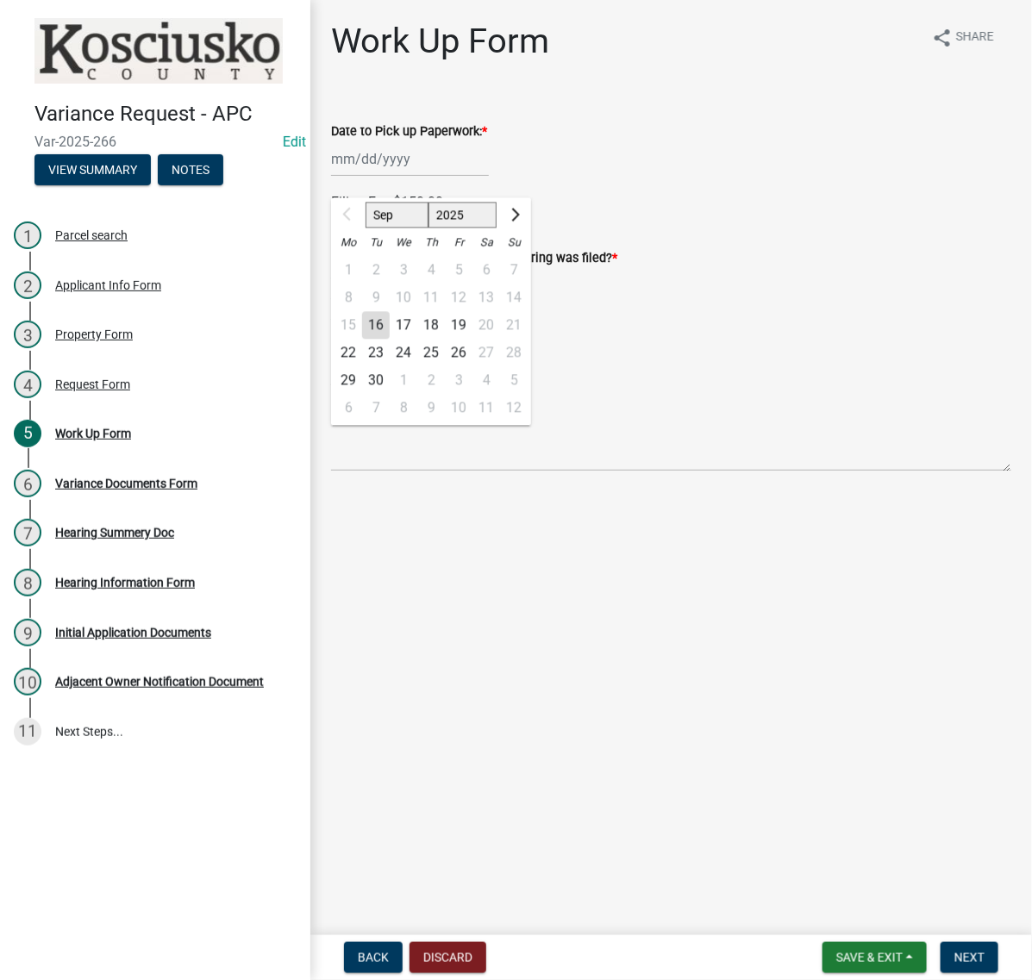
click at [355, 367] on div "22" at bounding box center [349, 354] width 28 height 28
type input "[DATE]"
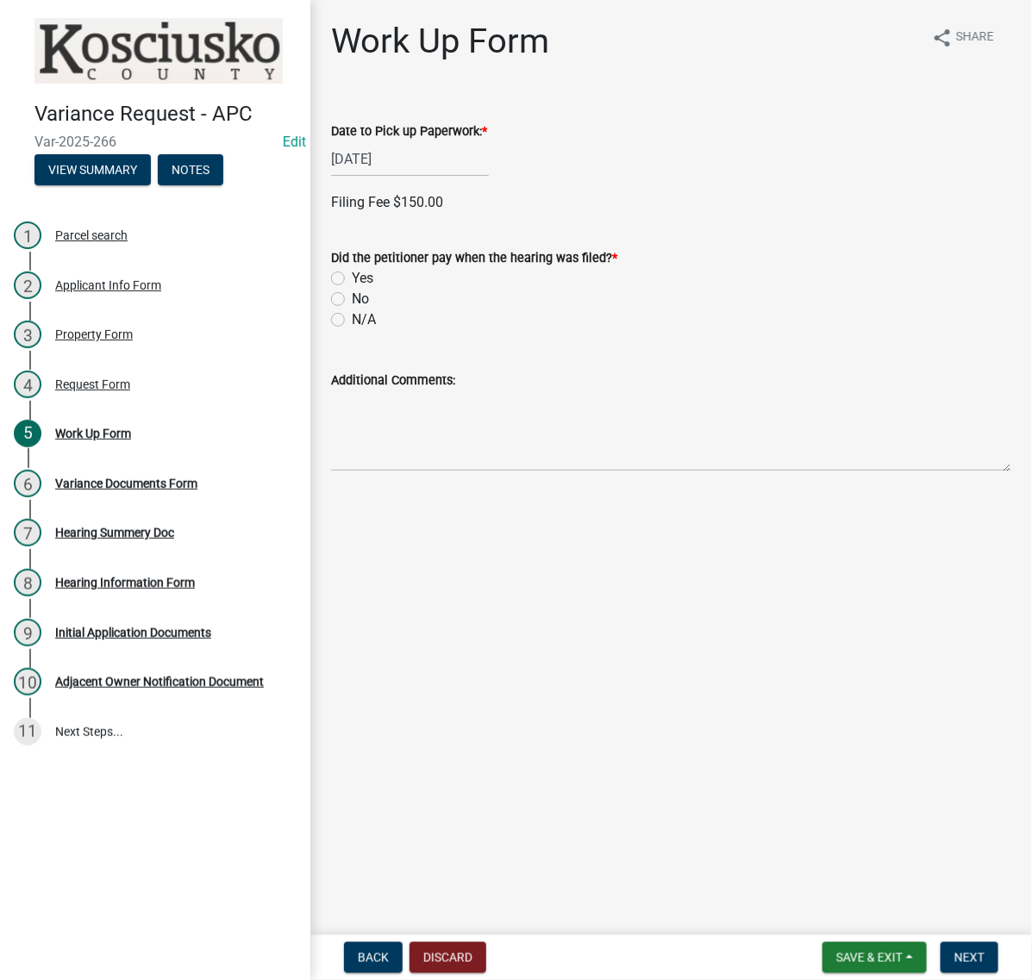
click at [352, 289] on label "Yes" at bounding box center [363, 278] width 22 height 21
click at [352, 279] on input "Yes" at bounding box center [357, 273] width 11 height 11
radio input "true"
click at [352, 449] on label "Check" at bounding box center [370, 438] width 37 height 21
click at [352, 440] on input "Check" at bounding box center [357, 433] width 11 height 11
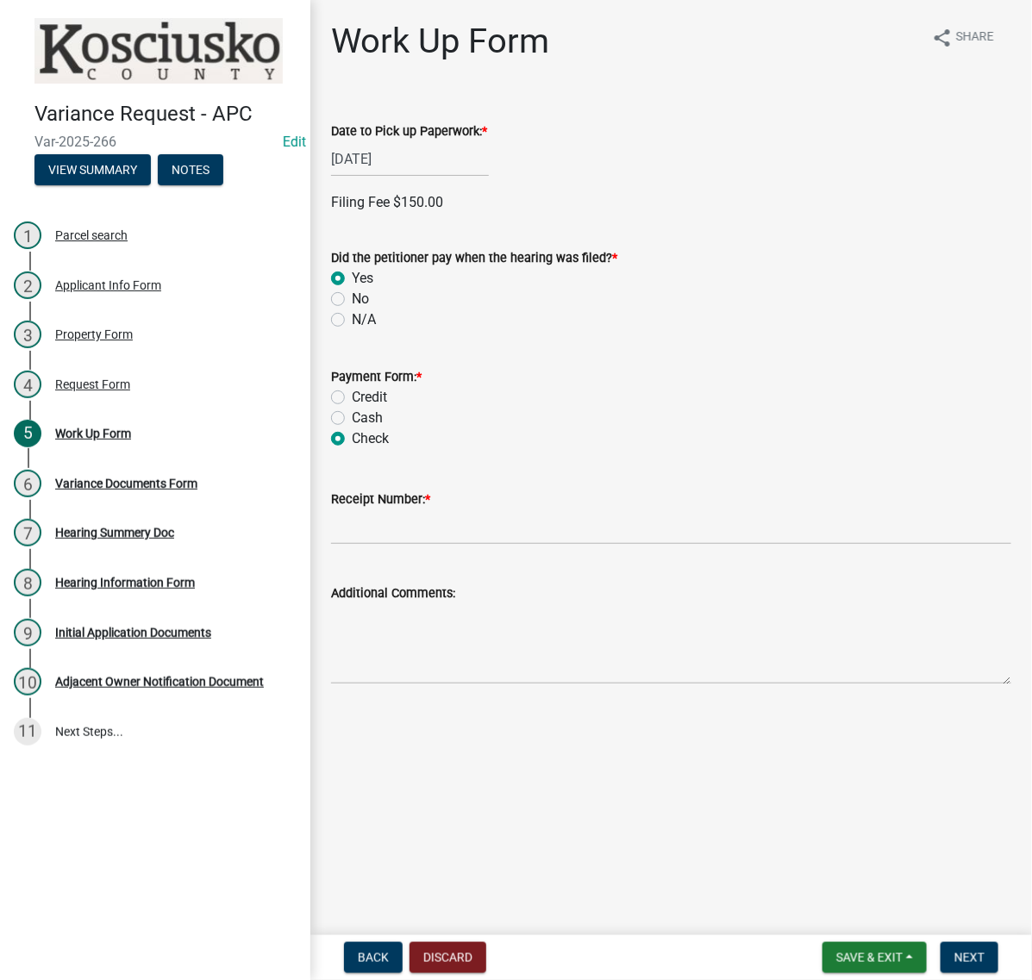
radio input "true"
click at [422, 545] on input "Receipt Number: *" at bounding box center [671, 527] width 680 height 35
type input "023571"
click at [974, 951] on span "Next" at bounding box center [969, 958] width 30 height 14
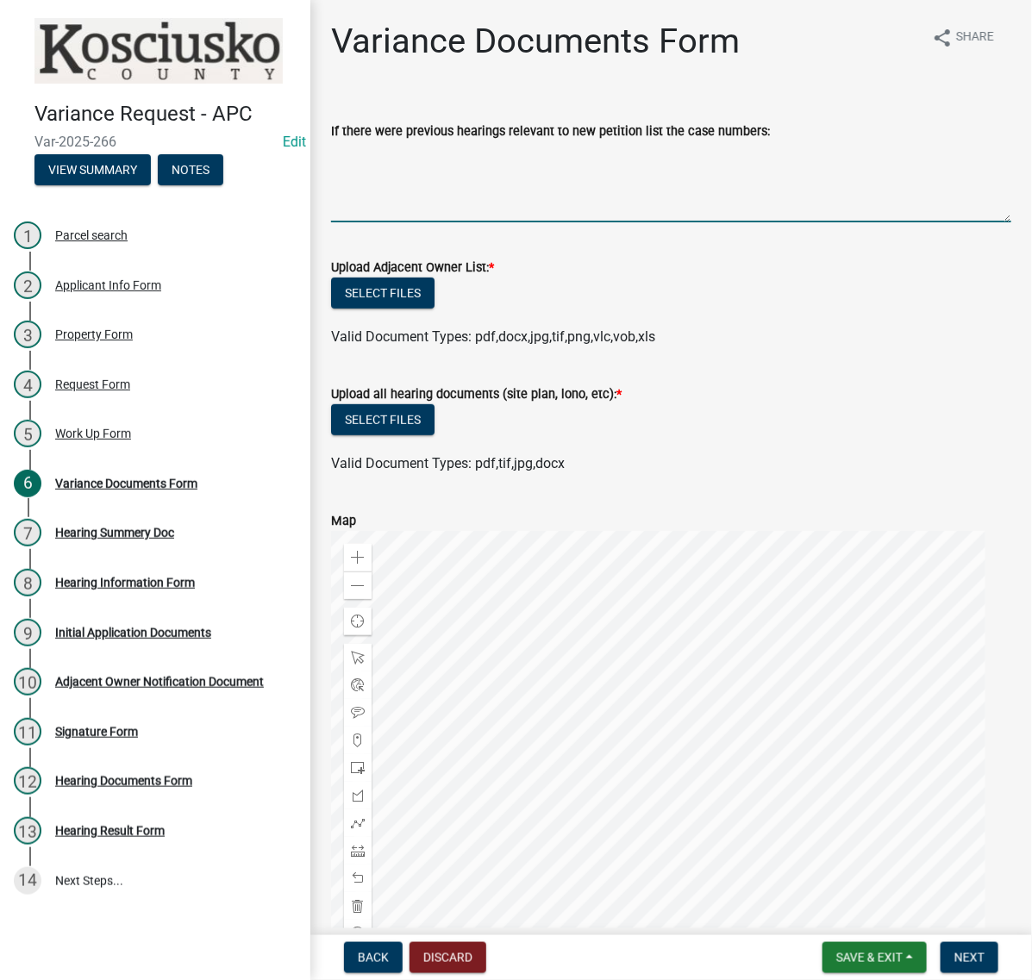
click at [442, 217] on textarea "If there were previous hearings relevant to new petition list the case numbers:" at bounding box center [671, 181] width 680 height 81
paste textarea "88013 V"
type textarea "88013 V-denied"
click at [435, 309] on button "Select files" at bounding box center [382, 293] width 103 height 31
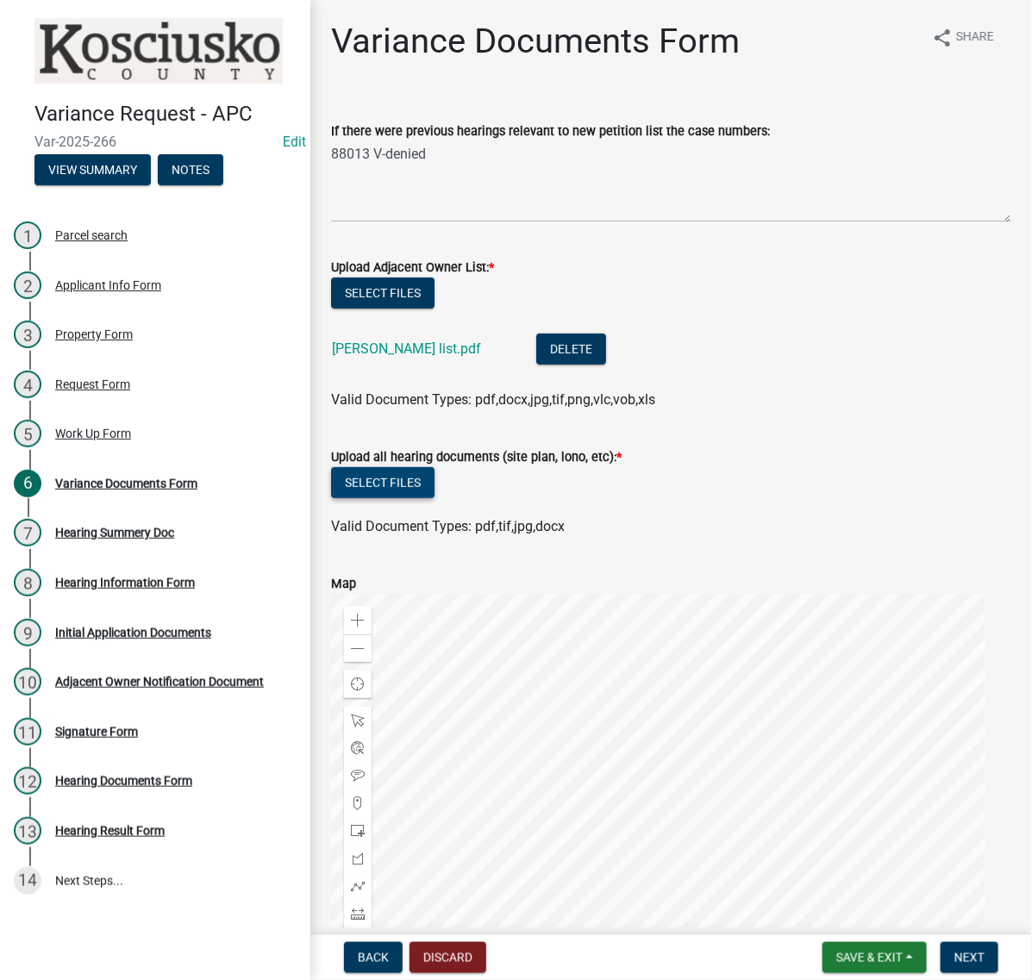
click at [432, 498] on button "Select files" at bounding box center [382, 482] width 103 height 31
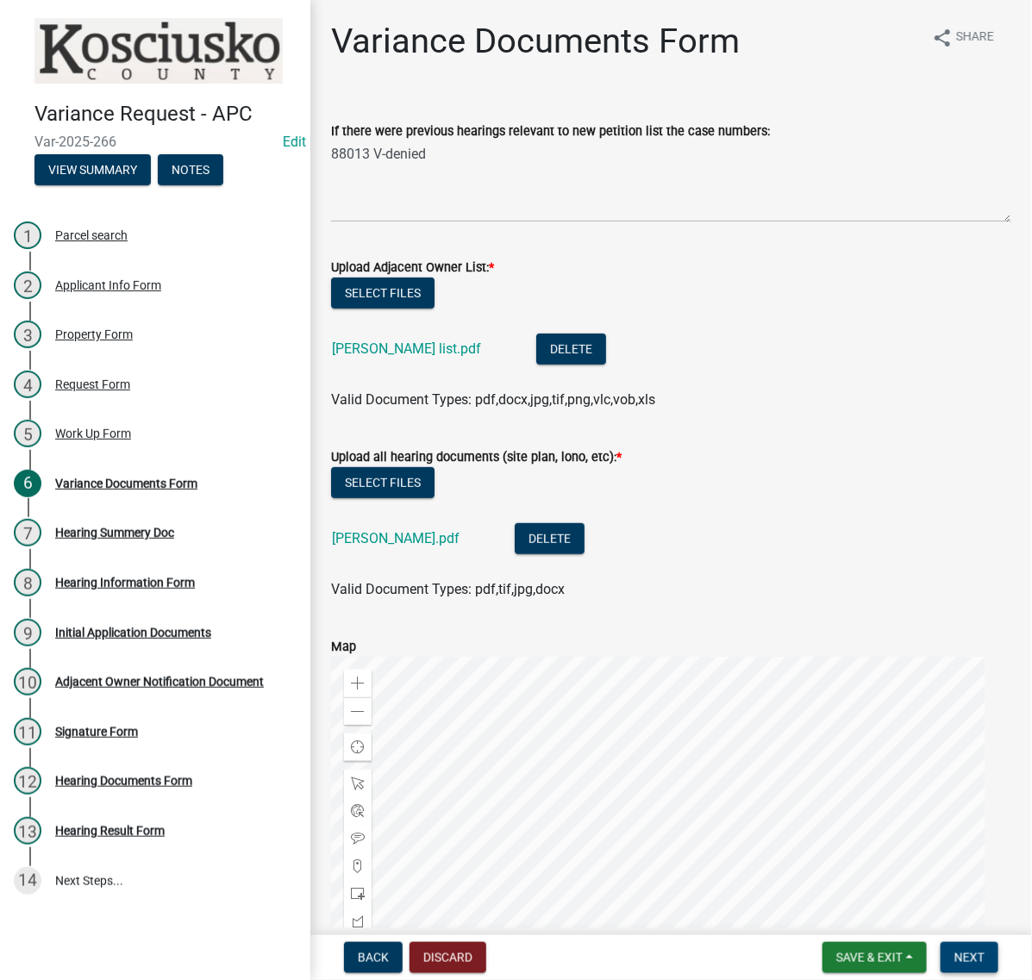
click at [972, 951] on span "Next" at bounding box center [969, 958] width 30 height 14
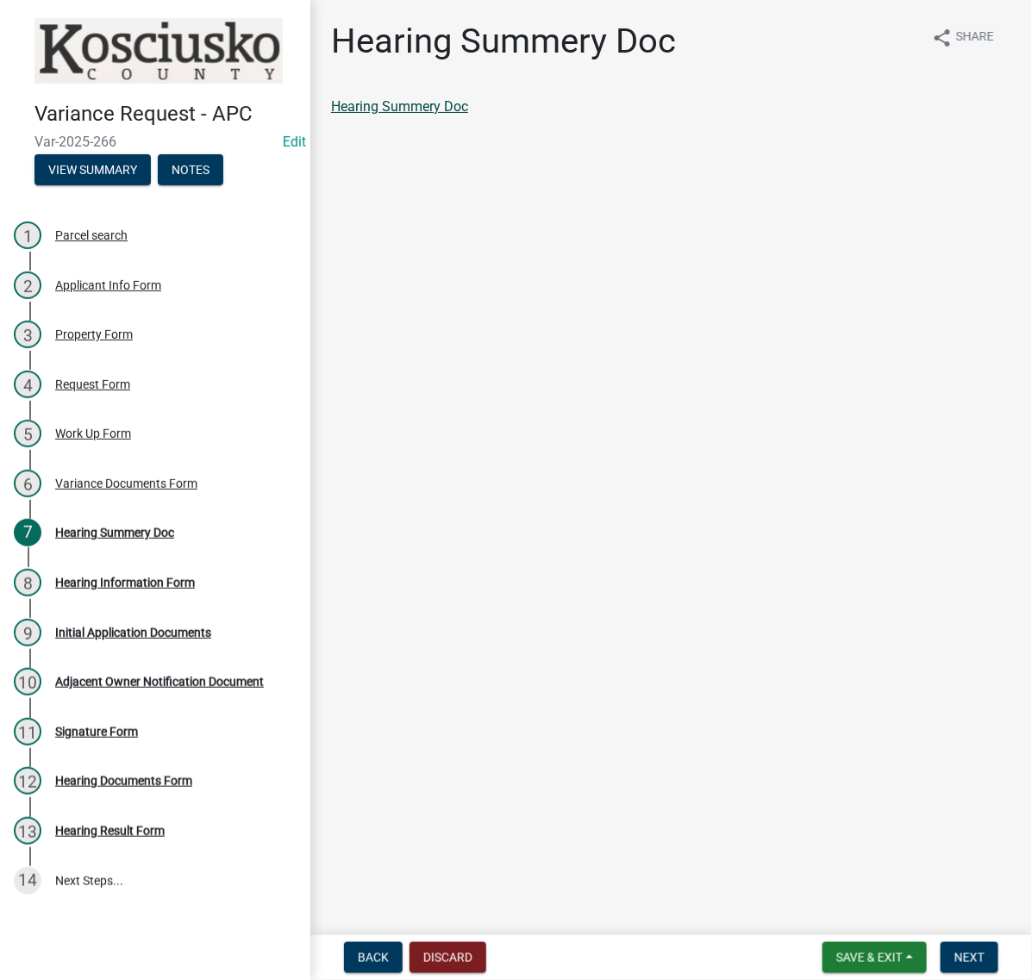
click at [468, 115] on link "Hearing Summery Doc" at bounding box center [399, 106] width 137 height 16
click at [954, 954] on span "Next" at bounding box center [969, 958] width 30 height 14
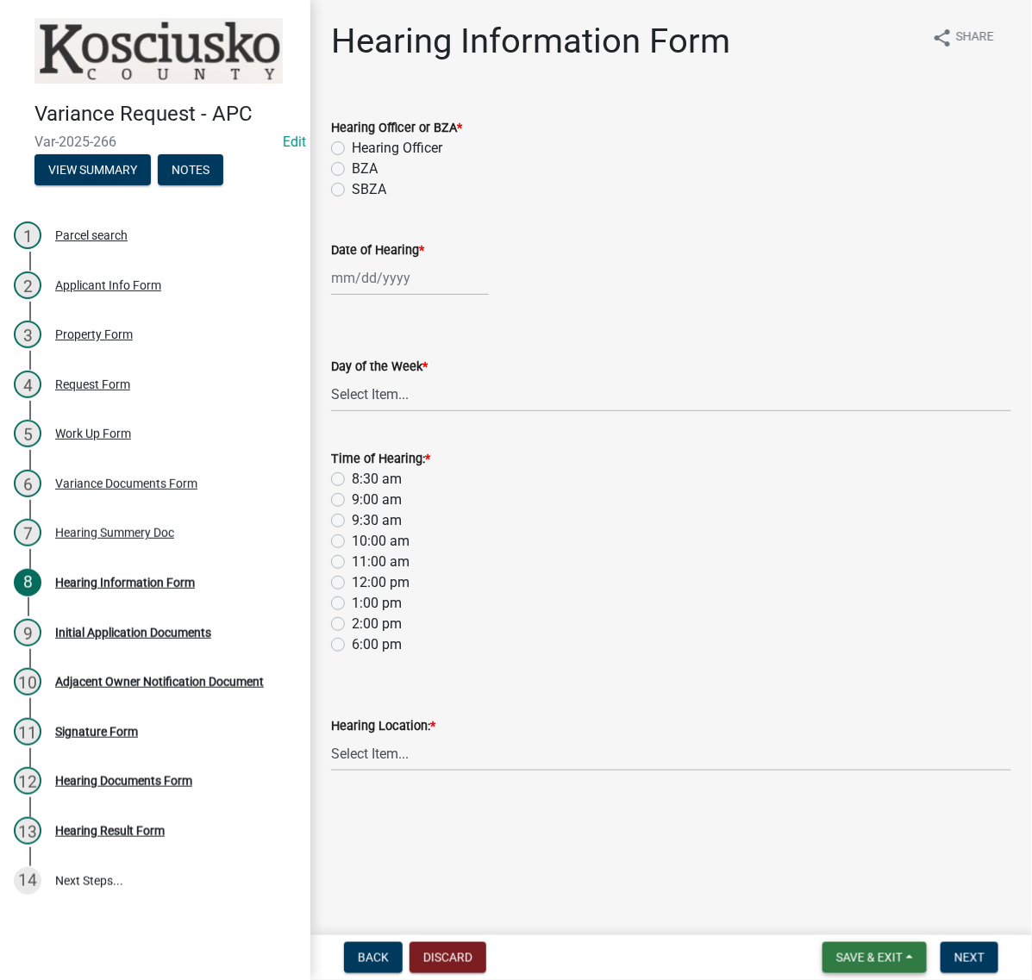
click at [885, 967] on button "Save & Exit" at bounding box center [874, 957] width 104 height 31
click at [849, 886] on button "Save & Exit" at bounding box center [858, 905] width 138 height 41
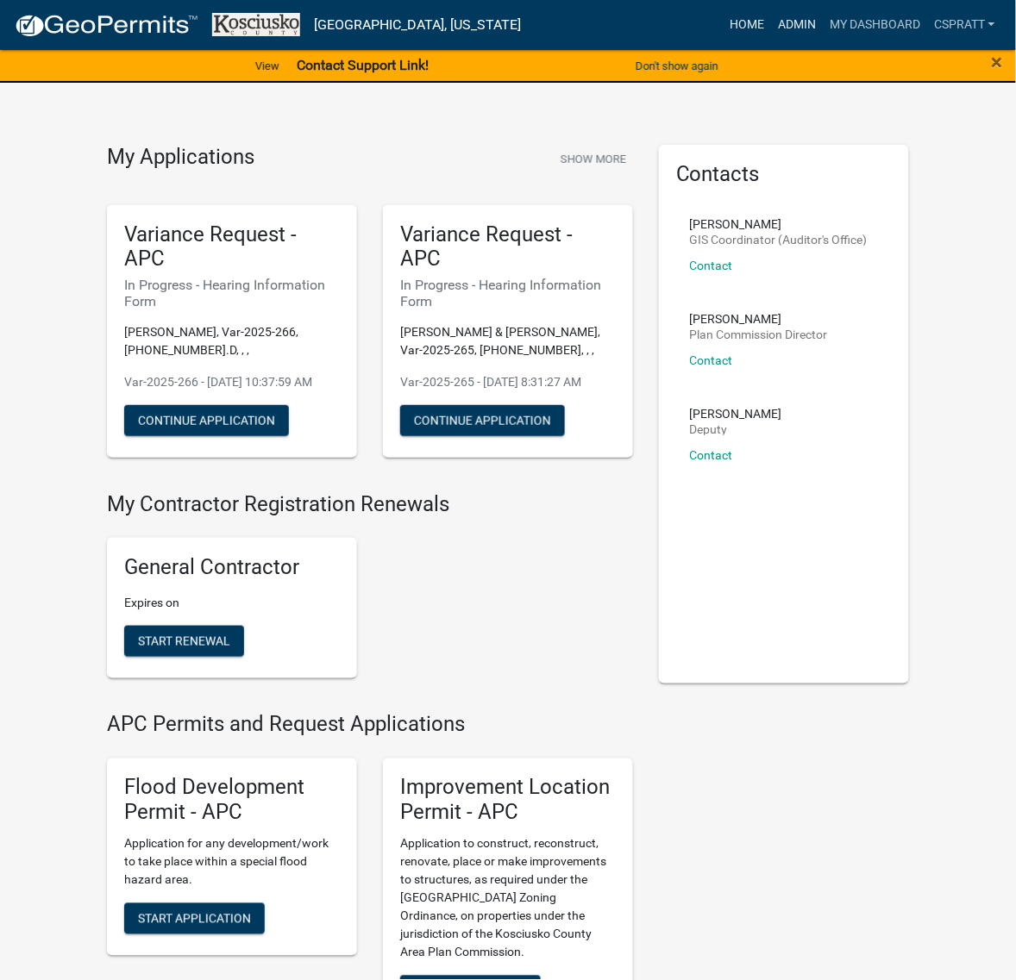
drag, startPoint x: 746, startPoint y: 36, endPoint x: 703, endPoint y: 49, distance: 44.2
click at [771, 36] on link "Admin" at bounding box center [797, 25] width 52 height 33
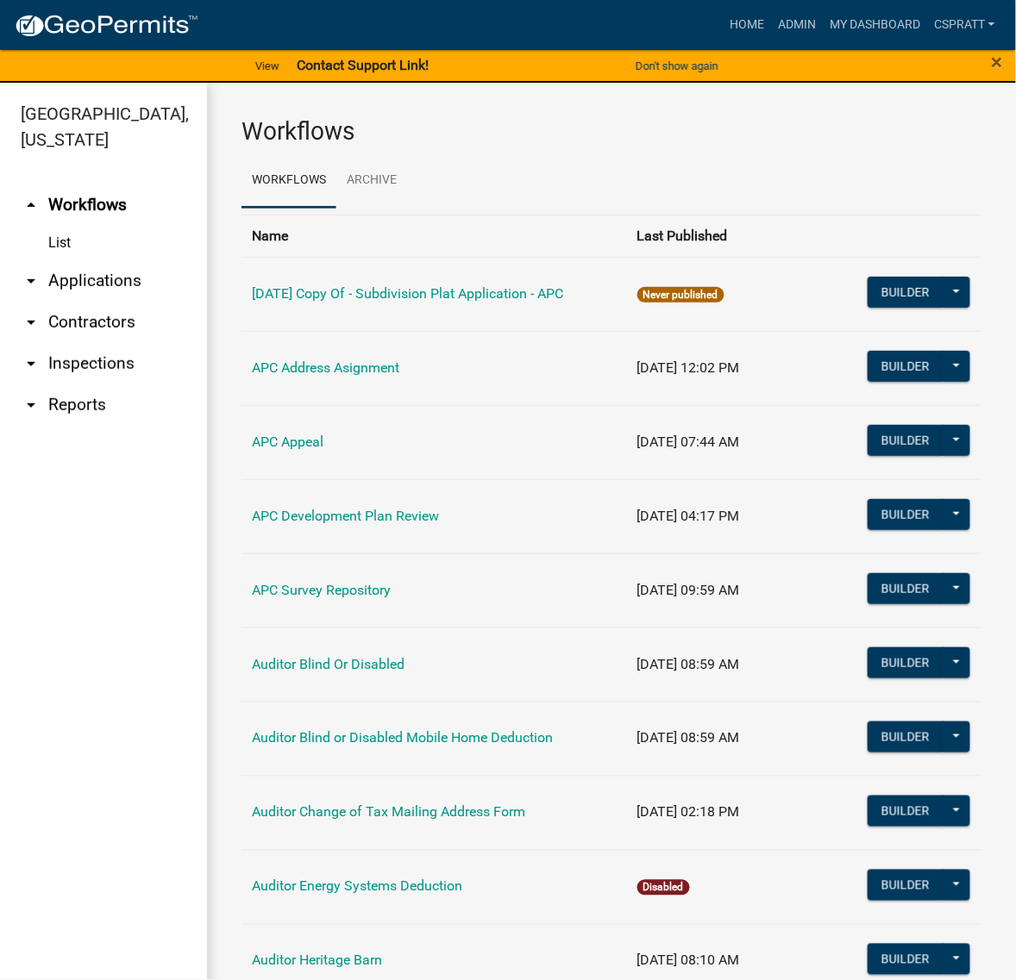
click at [129, 260] on link "List" at bounding box center [103, 243] width 207 height 34
click at [138, 302] on link "arrow_drop_down Applications" at bounding box center [103, 280] width 207 height 41
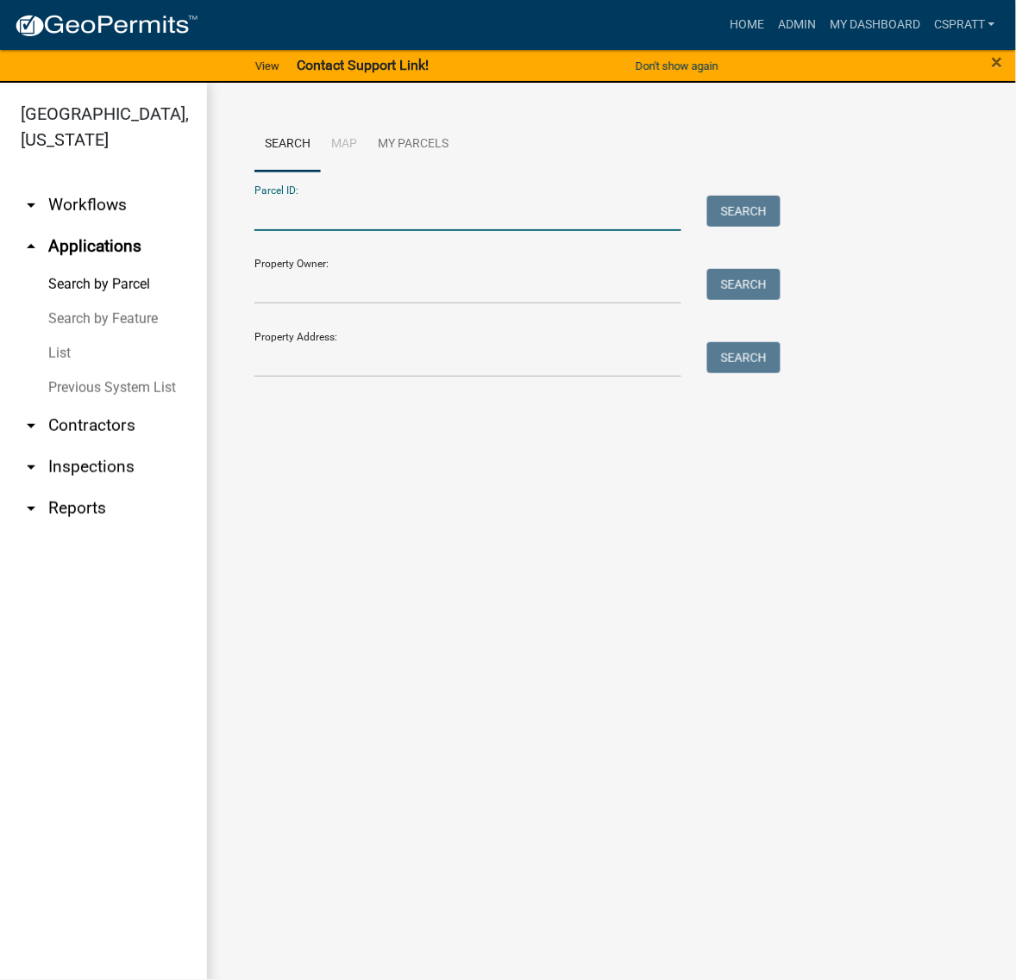
click at [272, 231] on input "Parcel ID:" at bounding box center [467, 213] width 427 height 35
click at [296, 222] on input "Parcel ID:" at bounding box center [467, 213] width 427 height 35
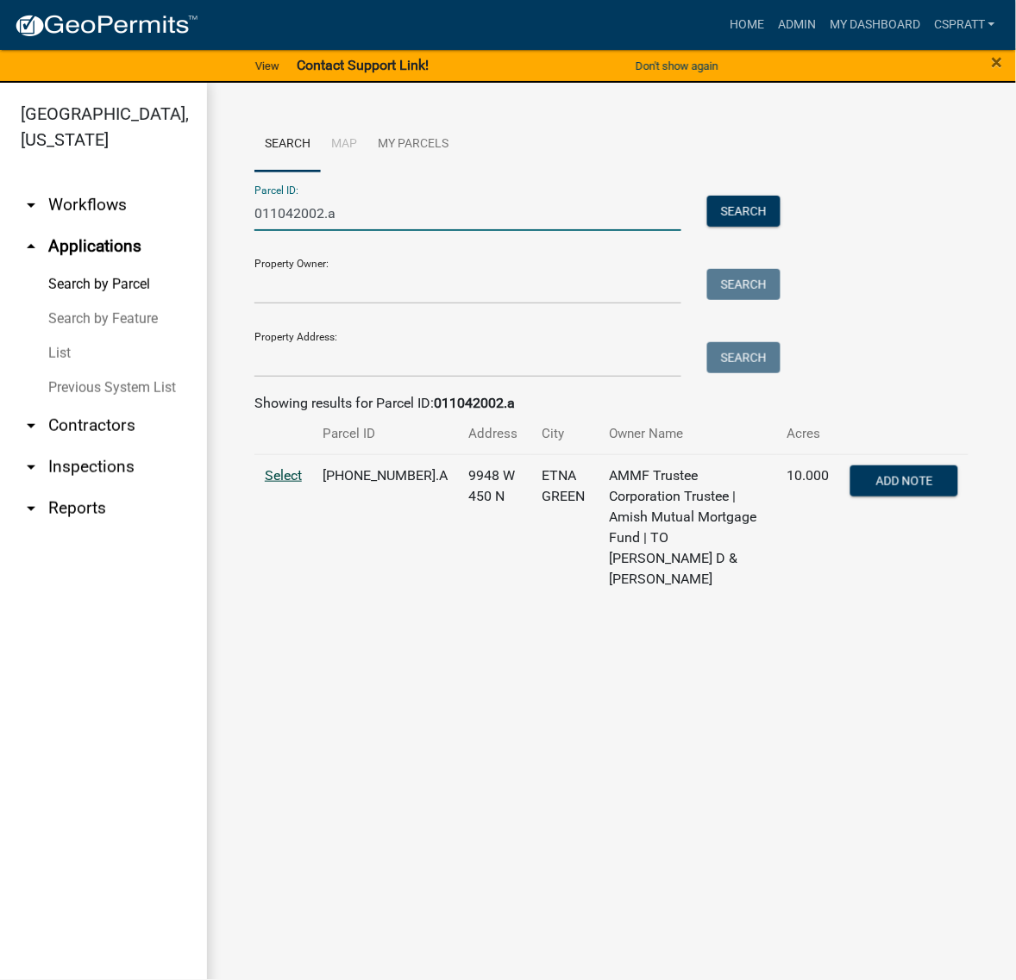
click at [286, 484] on span "Select" at bounding box center [283, 475] width 37 height 16
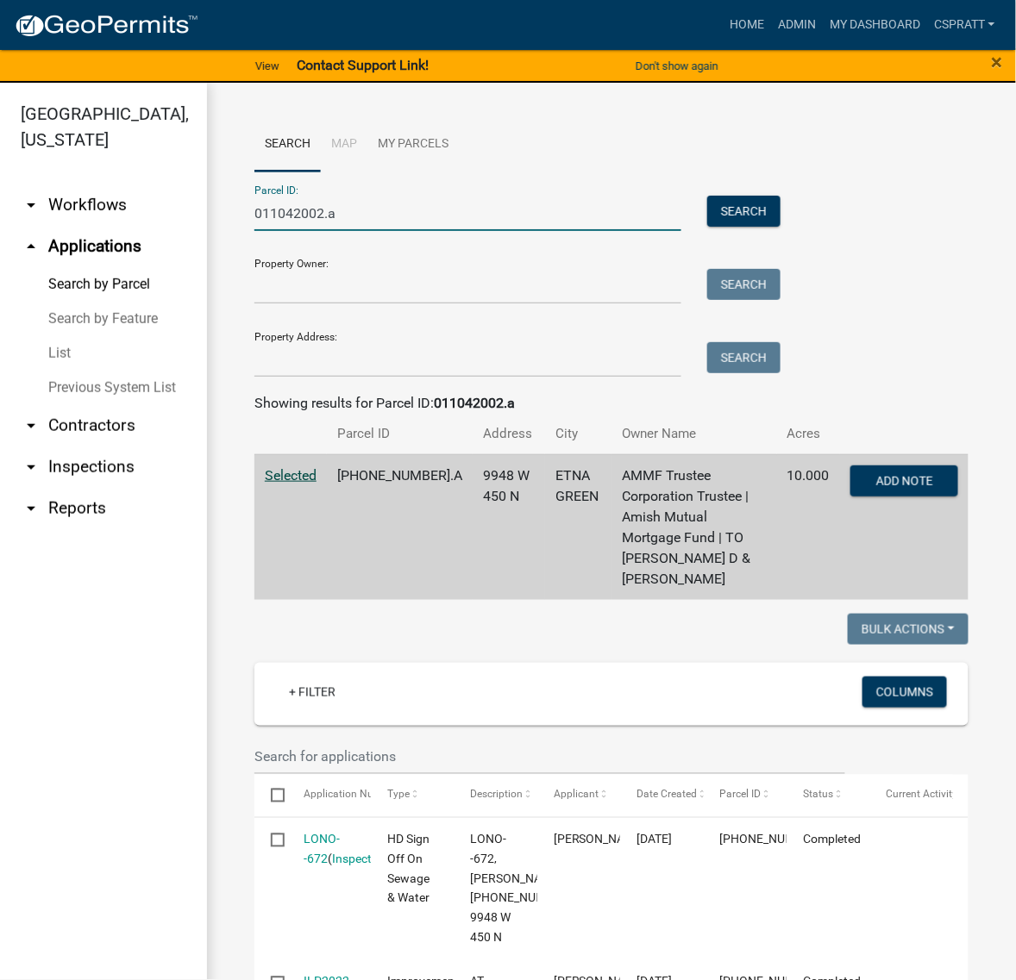
drag, startPoint x: 418, startPoint y: 244, endPoint x: 22, endPoint y: 247, distance: 395.7
click at [22, 247] on div "[GEOGRAPHIC_DATA], [US_STATE] arrow_drop_down Workflows List arrow_drop_up Appl…" at bounding box center [508, 542] width 1016 height 918
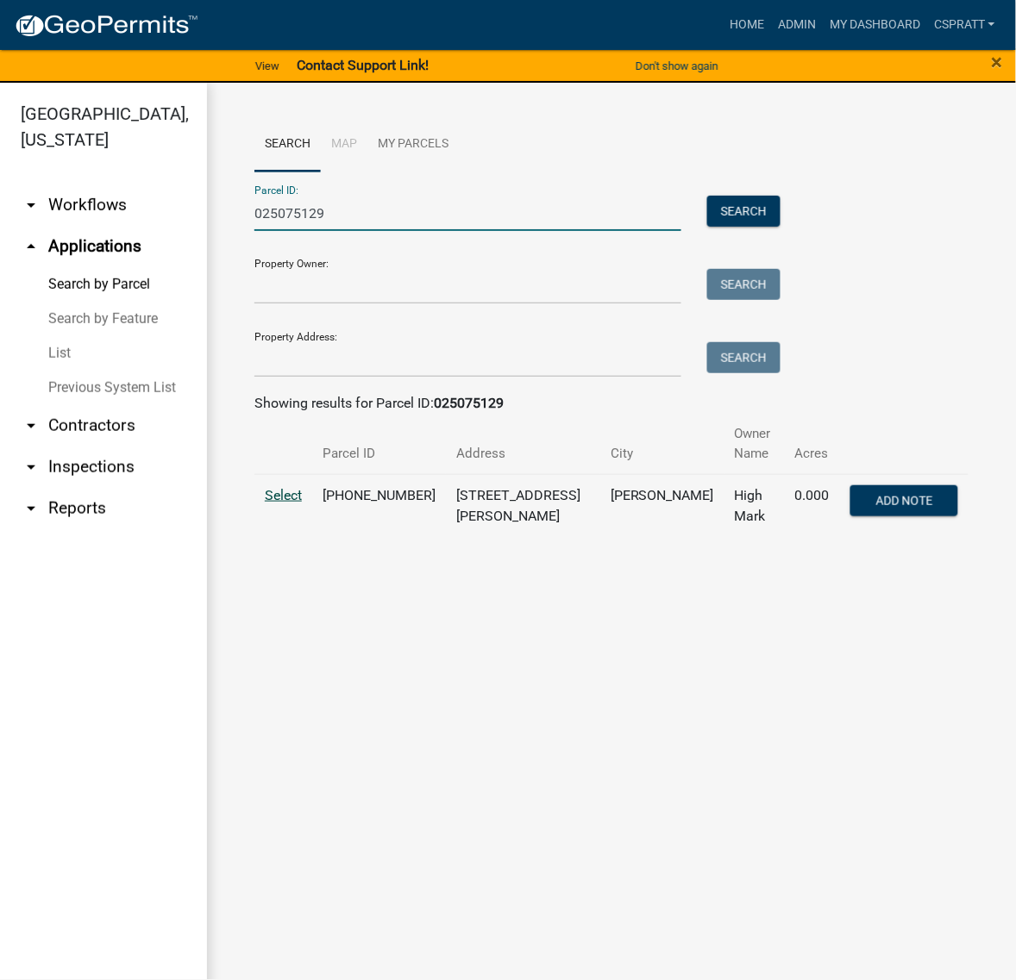
type input "025075129"
click at [289, 503] on span "Select" at bounding box center [283, 495] width 37 height 16
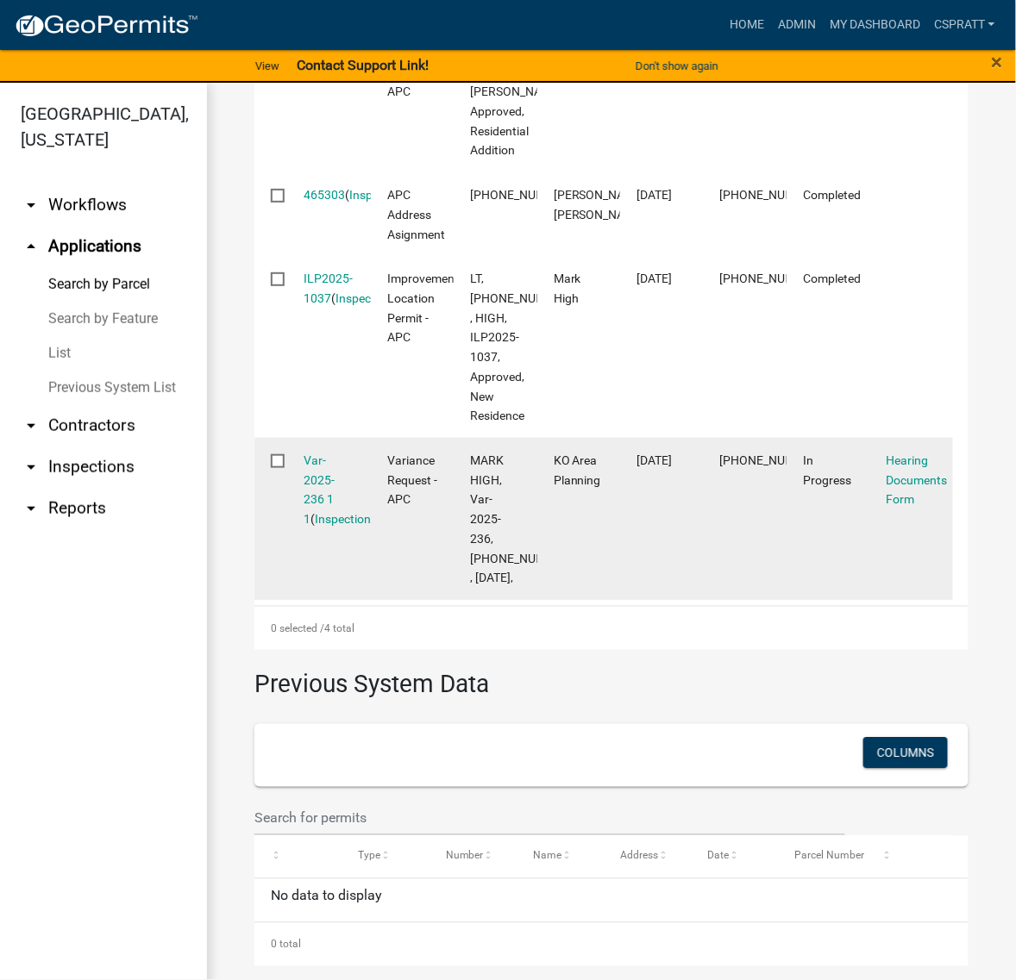
scroll to position [754, 0]
click at [335, 526] on link "Var-2025-236 1 1" at bounding box center [319, 489] width 31 height 72
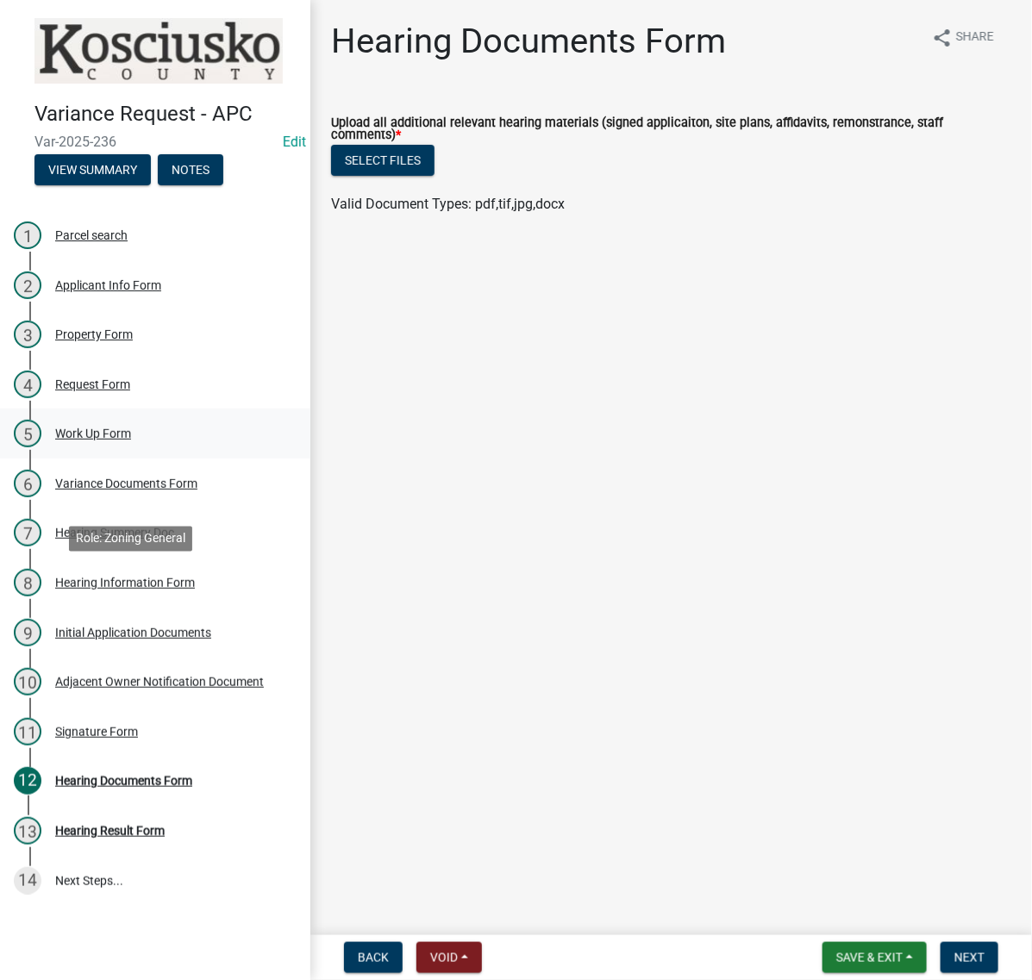
click at [131, 440] on div "Work Up Form" at bounding box center [93, 434] width 76 height 12
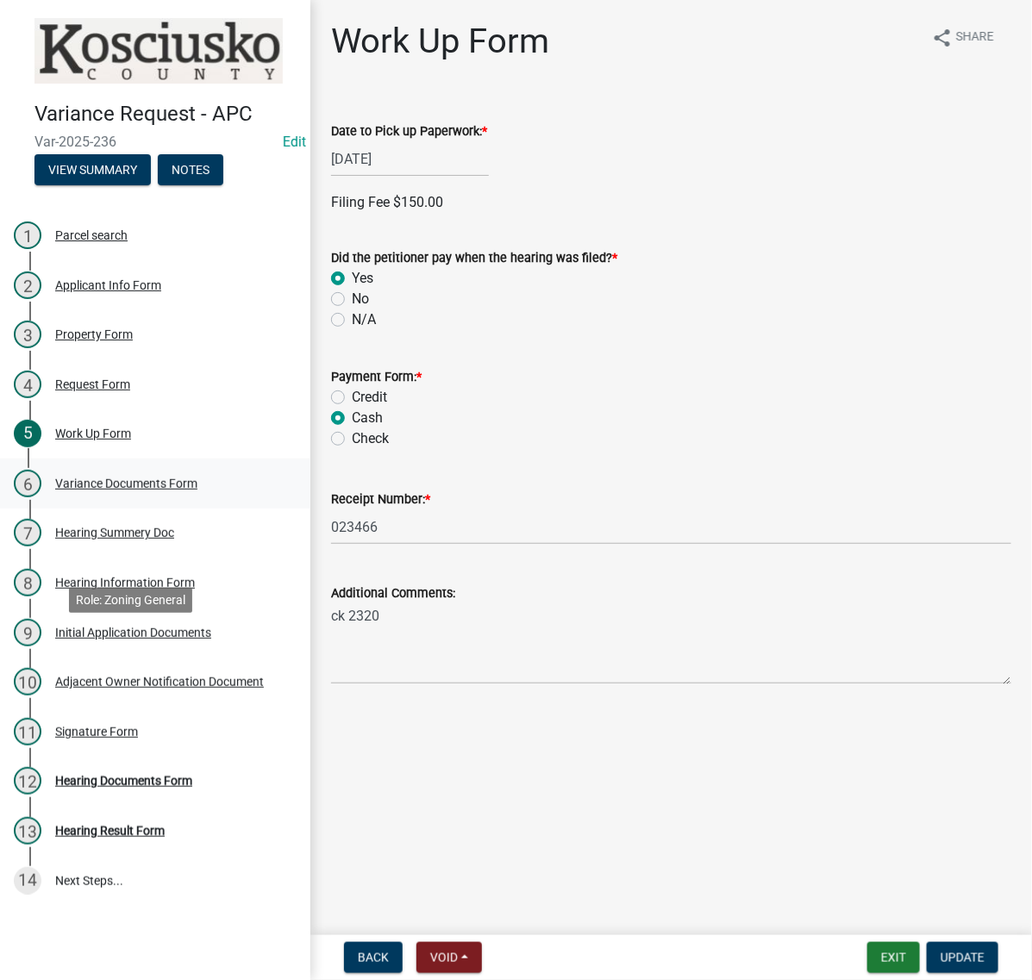
click at [181, 490] on div "Variance Documents Form" at bounding box center [126, 484] width 142 height 12
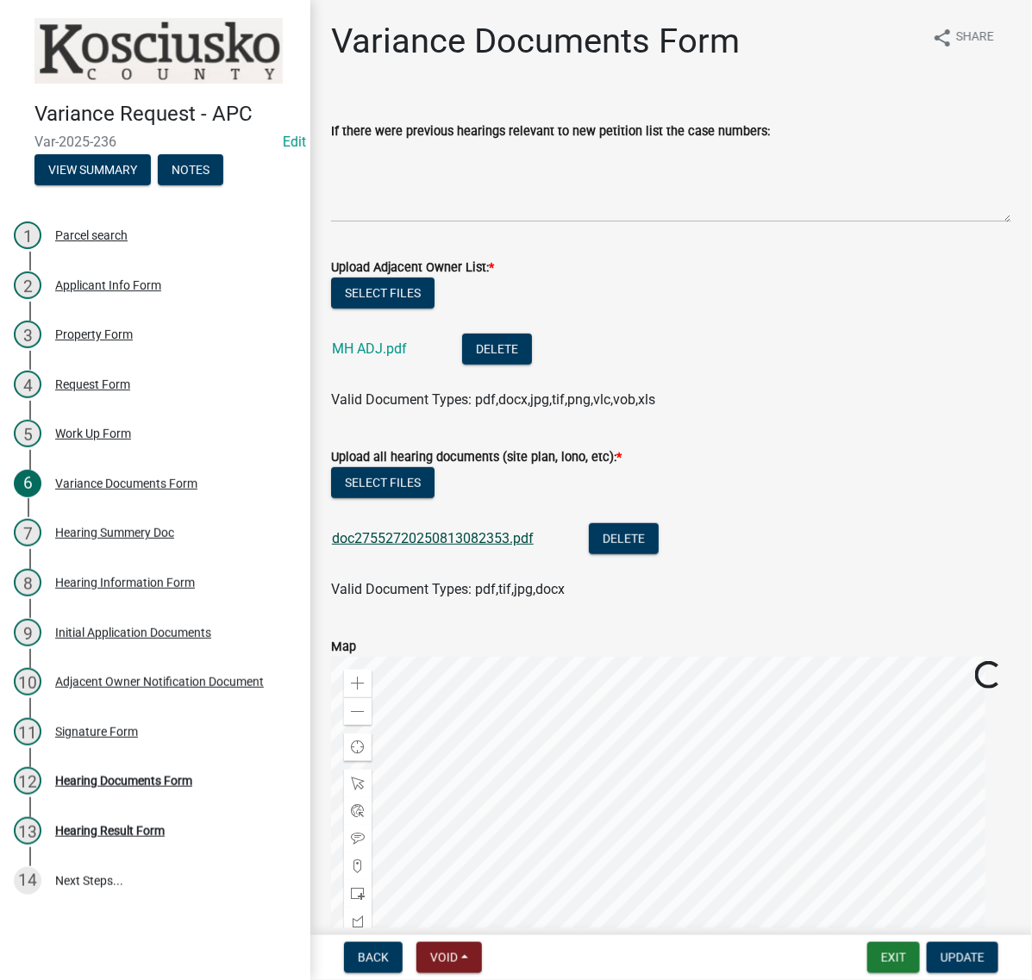
click at [419, 547] on link "doc27552720250813082353.pdf" at bounding box center [433, 538] width 202 height 16
click at [174, 539] on div "Hearing Summery Doc" at bounding box center [114, 533] width 119 height 12
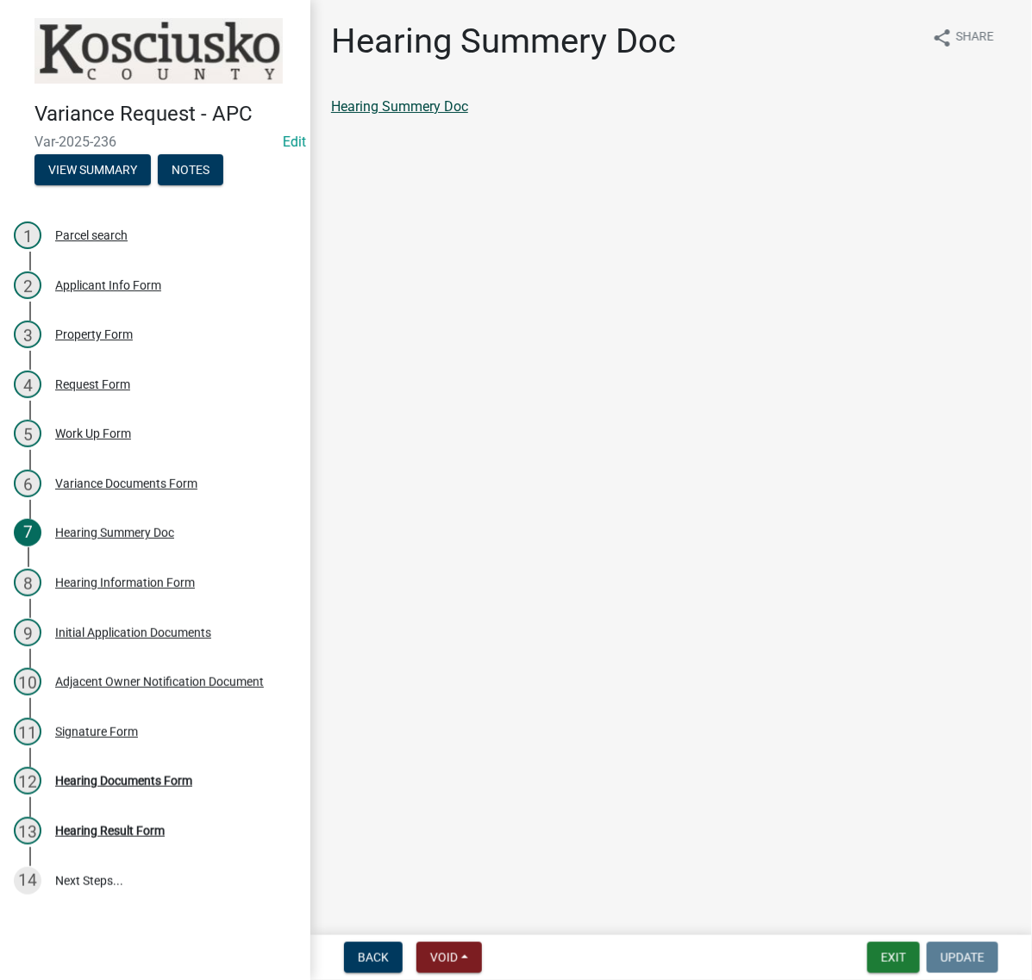
click at [468, 115] on link "Hearing Summery Doc" at bounding box center [399, 106] width 137 height 16
click at [867, 953] on button "Exit" at bounding box center [893, 957] width 53 height 31
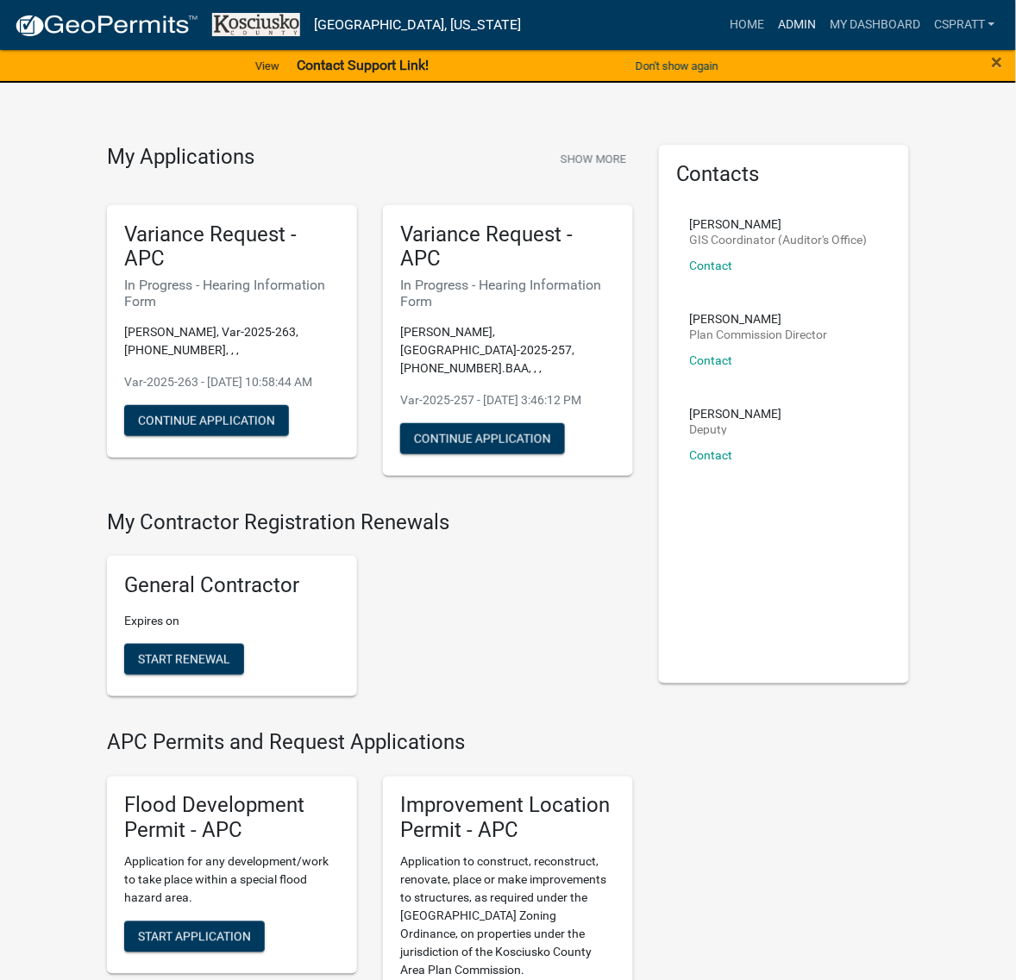
click at [771, 33] on link "Admin" at bounding box center [797, 25] width 52 height 33
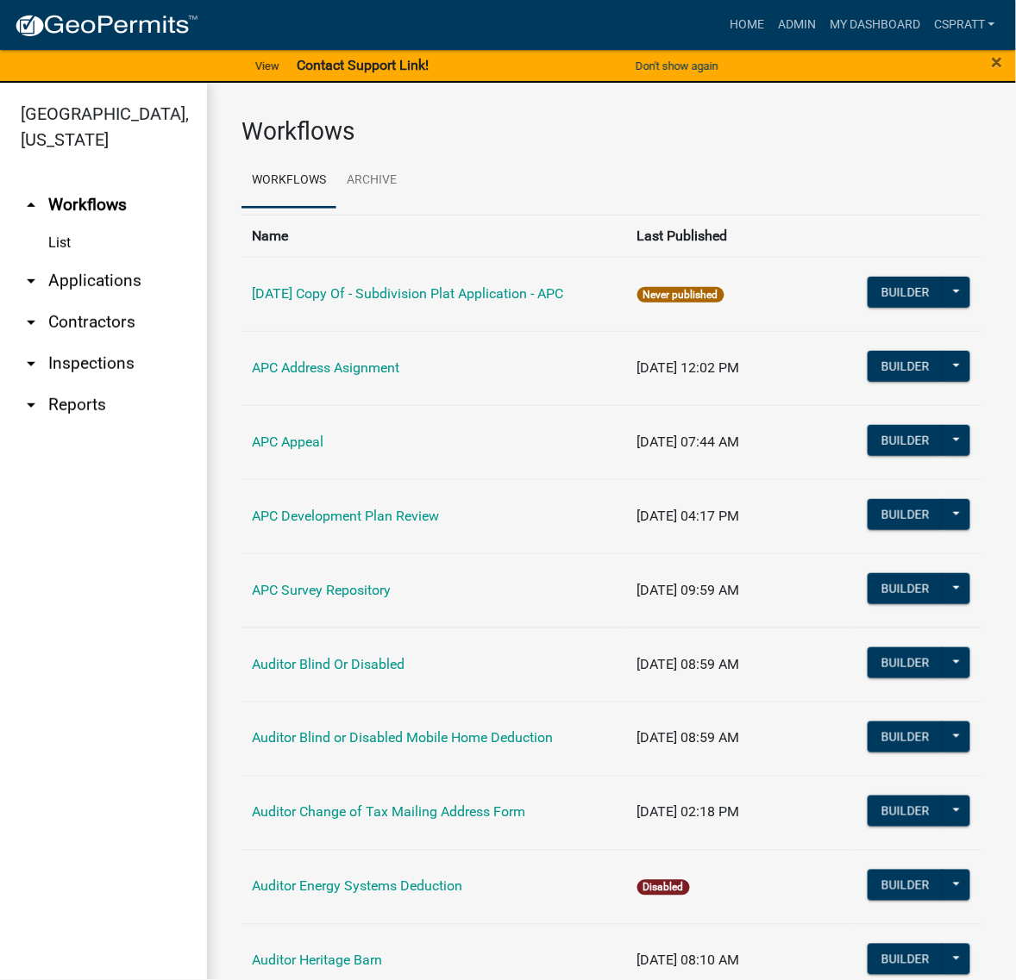
click at [109, 302] on link "arrow_drop_down Applications" at bounding box center [103, 280] width 207 height 41
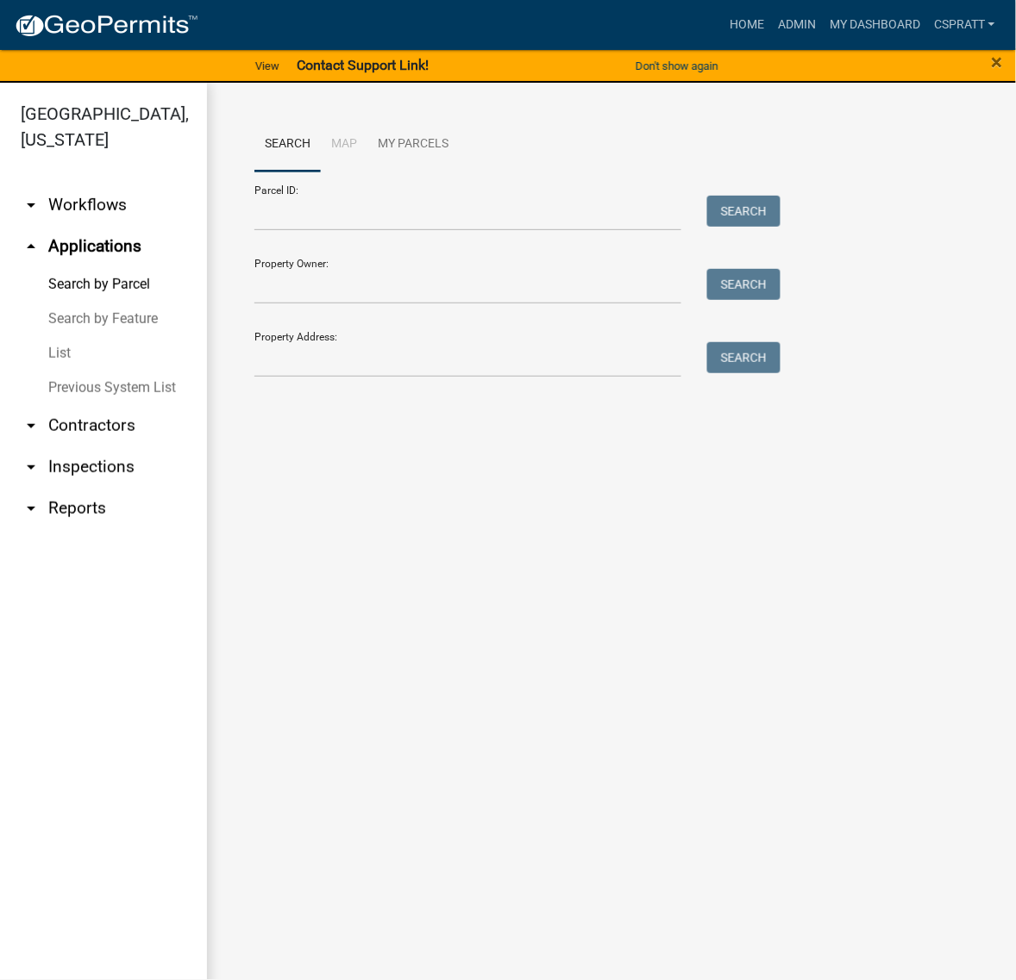
click at [289, 222] on div "Parcel ID: Search" at bounding box center [512, 201] width 517 height 59
click at [286, 228] on input "Parcel ID:" at bounding box center [467, 213] width 427 height 35
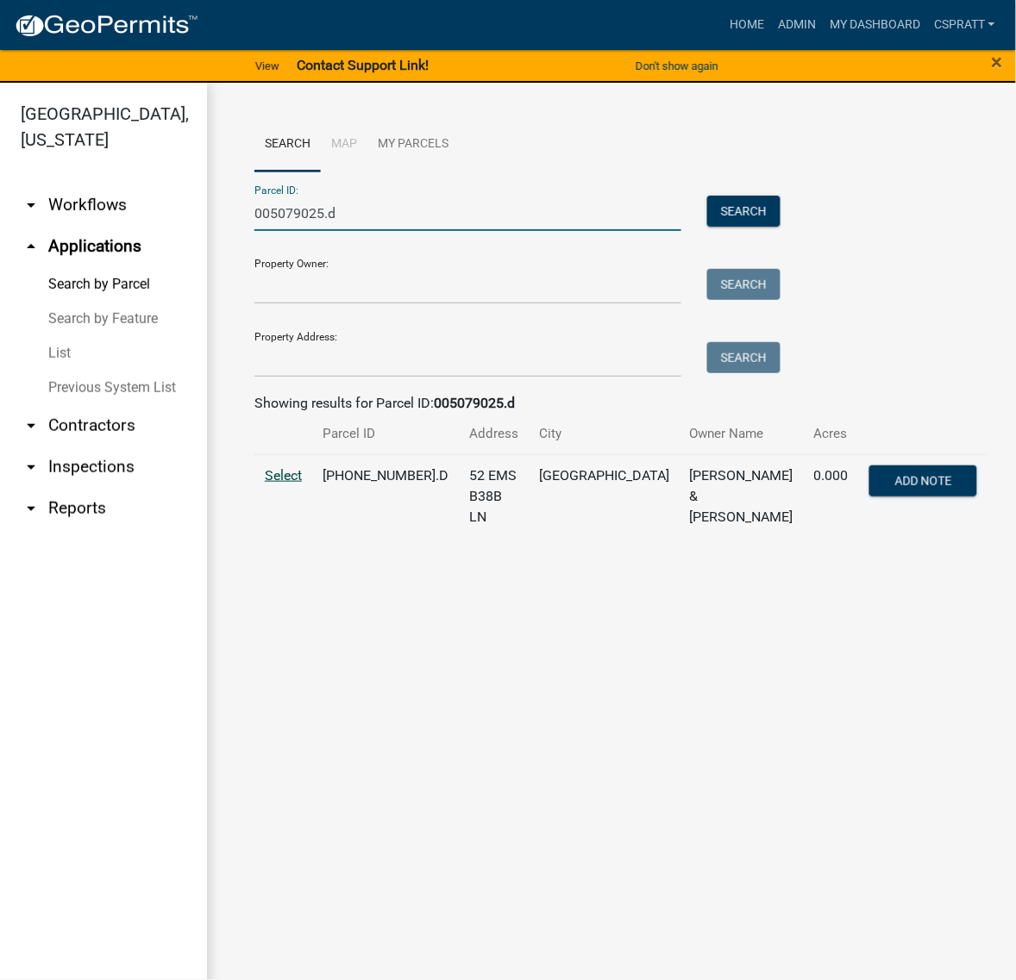
type input "005079025.d"
click at [302, 484] on span "Select" at bounding box center [283, 475] width 37 height 16
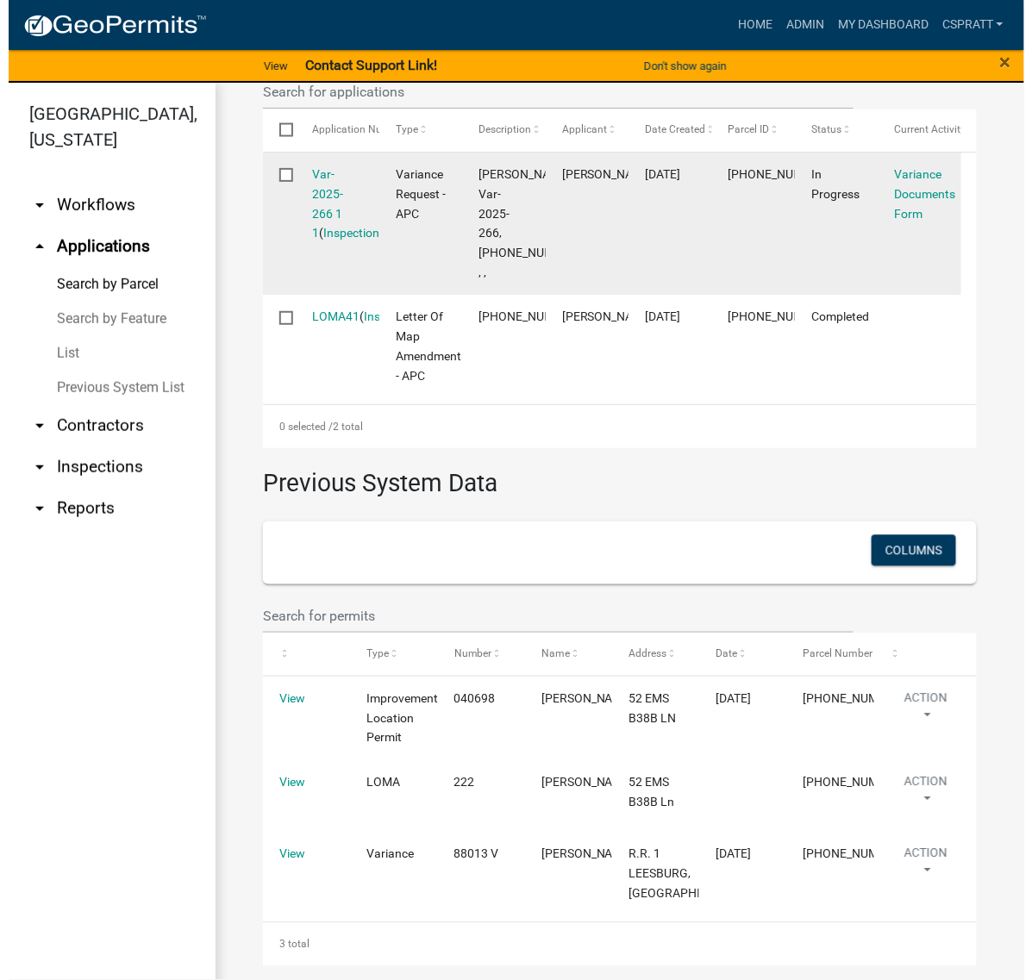
scroll to position [928, 0]
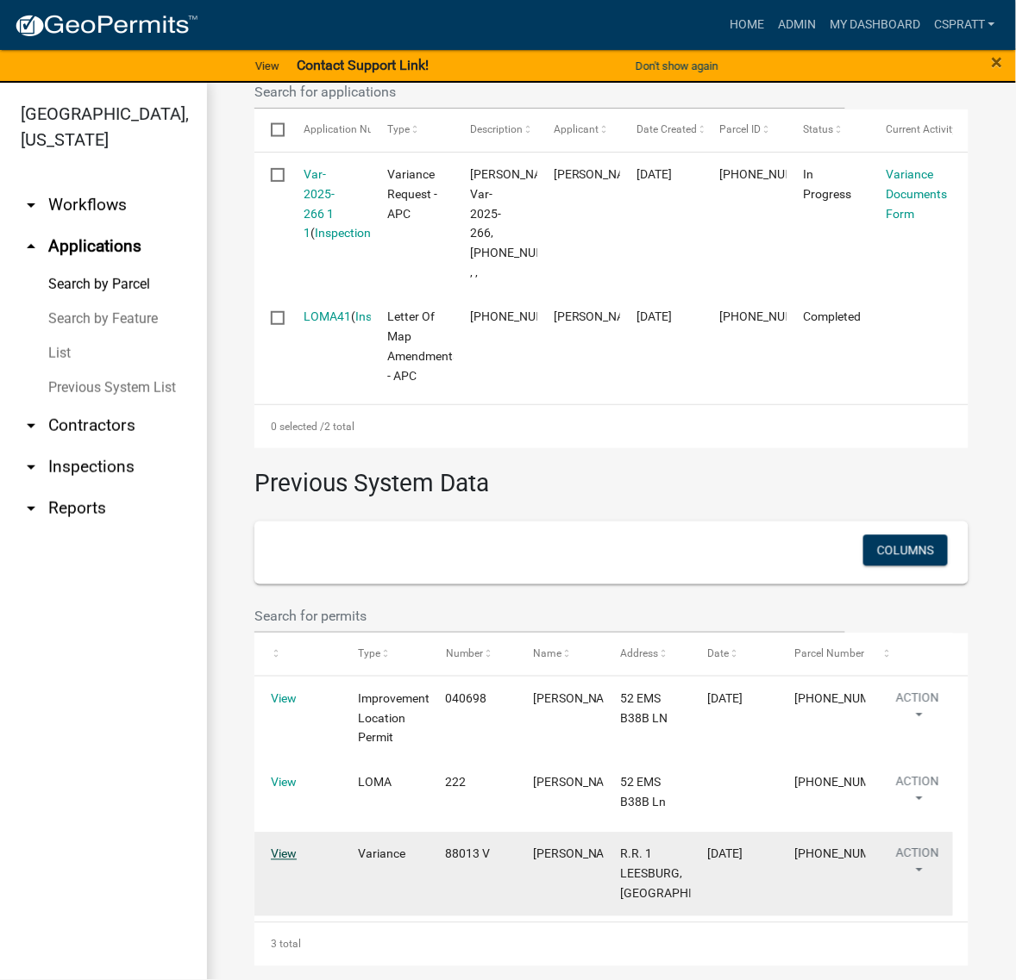
click at [294, 855] on link "View" at bounding box center [284, 854] width 26 height 14
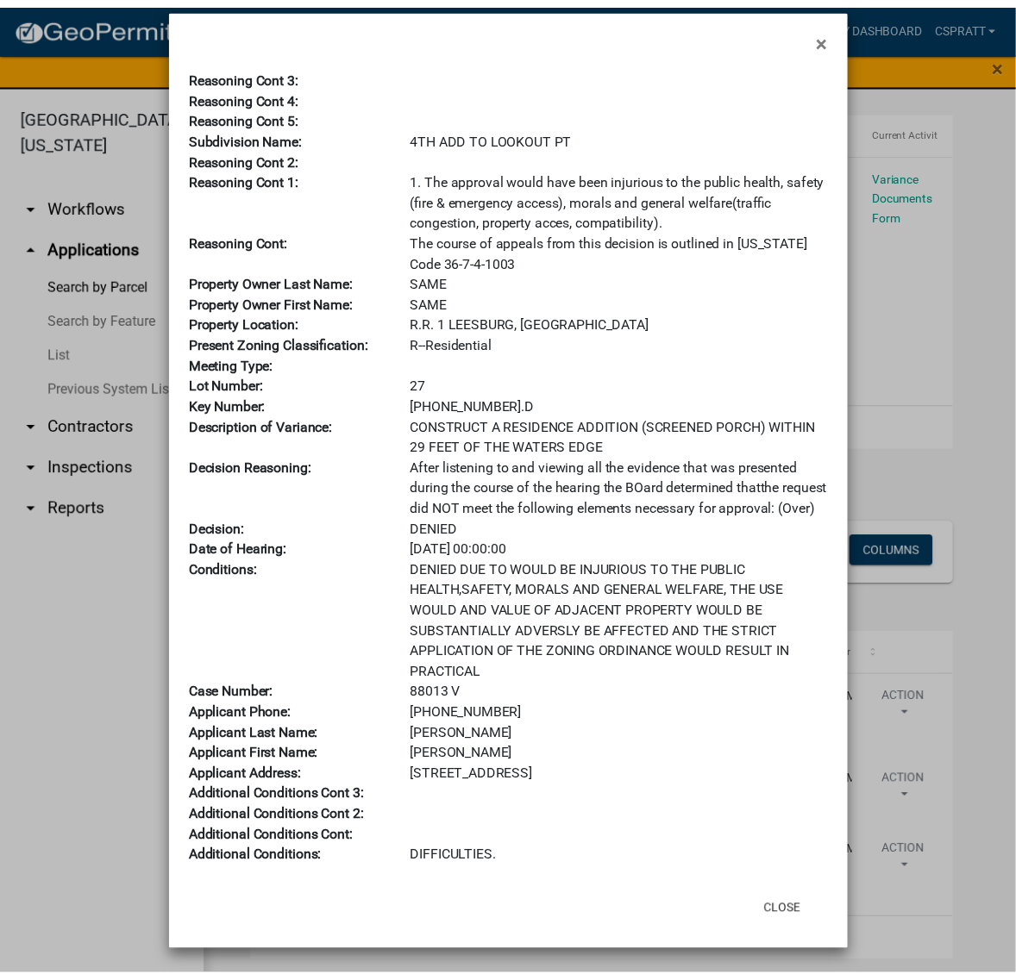
scroll to position [455, 0]
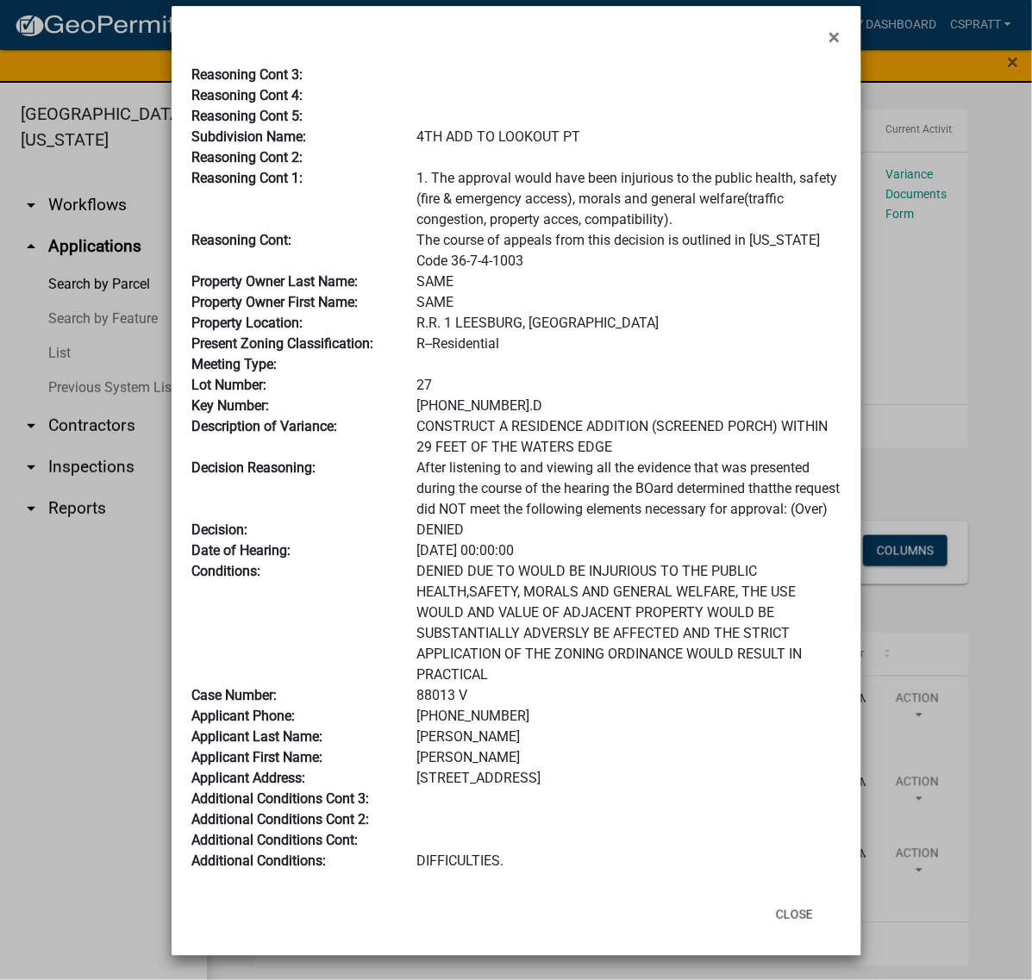
drag, startPoint x: 477, startPoint y: 546, endPoint x: 379, endPoint y: 550, distance: 97.5
click at [379, 685] on div "Case Number: 88013 V" at bounding box center [516, 695] width 674 height 21
copy div "88013 V"
click at [763, 899] on button "Close" at bounding box center [794, 914] width 65 height 31
